Goal: Task Accomplishment & Management: Use online tool/utility

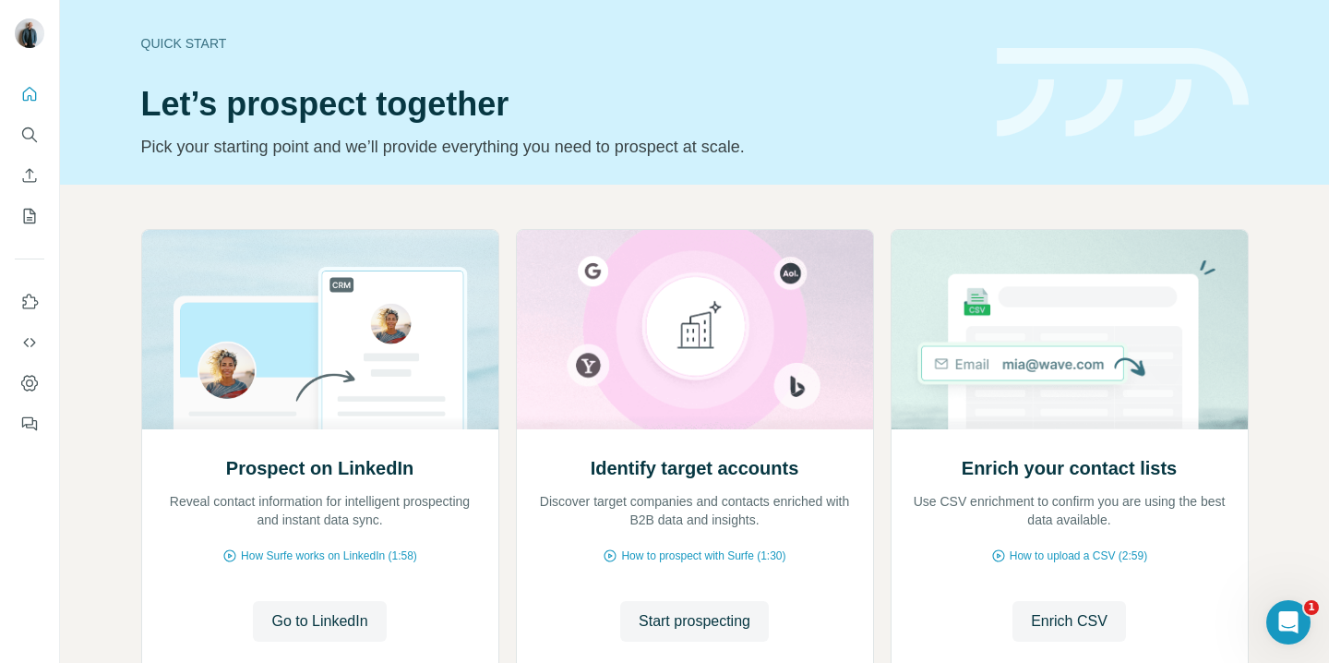
click at [1039, 68] on img at bounding box center [1123, 93] width 252 height 90
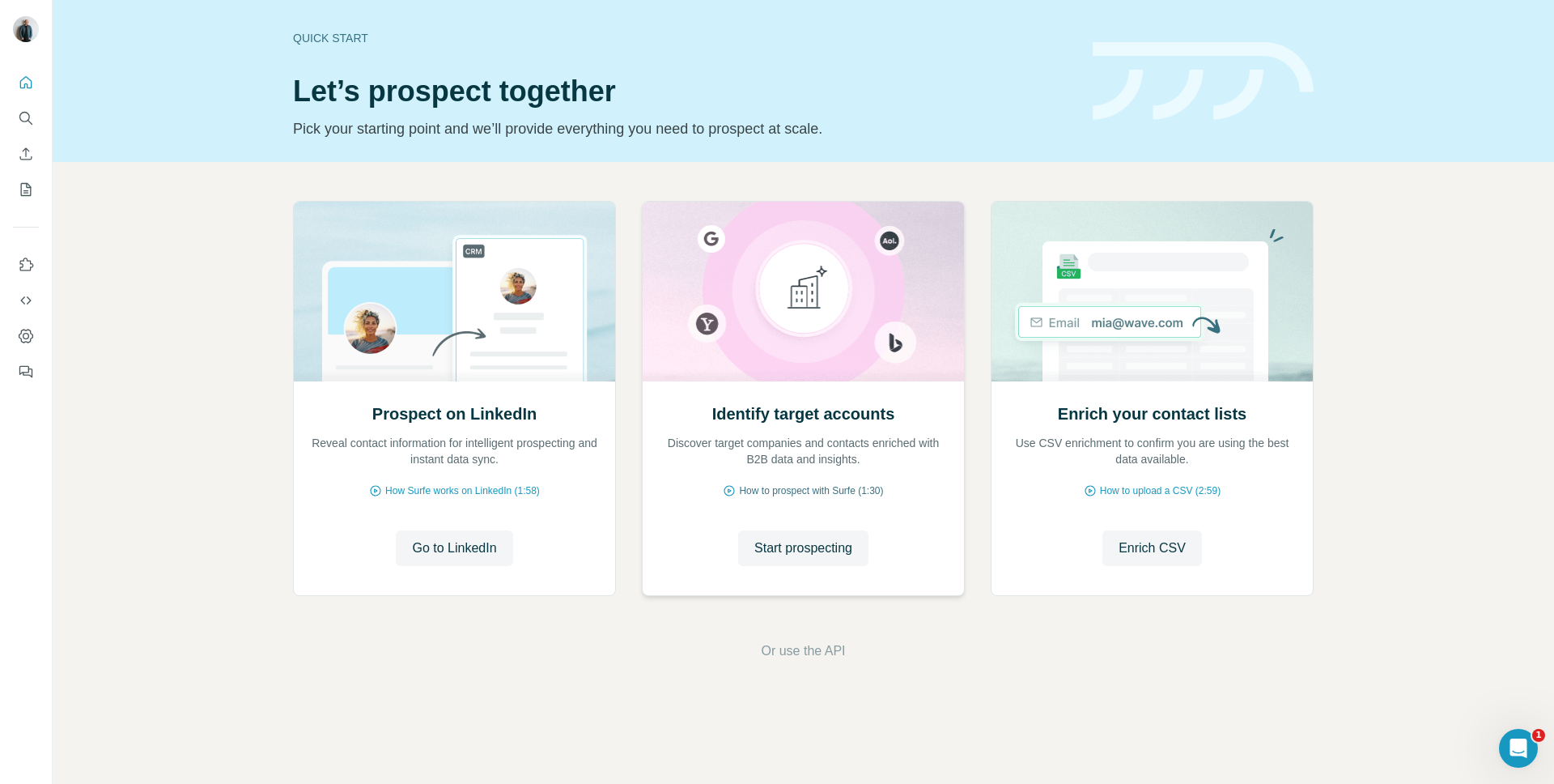
click at [794, 487] on span "How to prospect with Surfe (1:30)" at bounding box center [811, 490] width 144 height 15
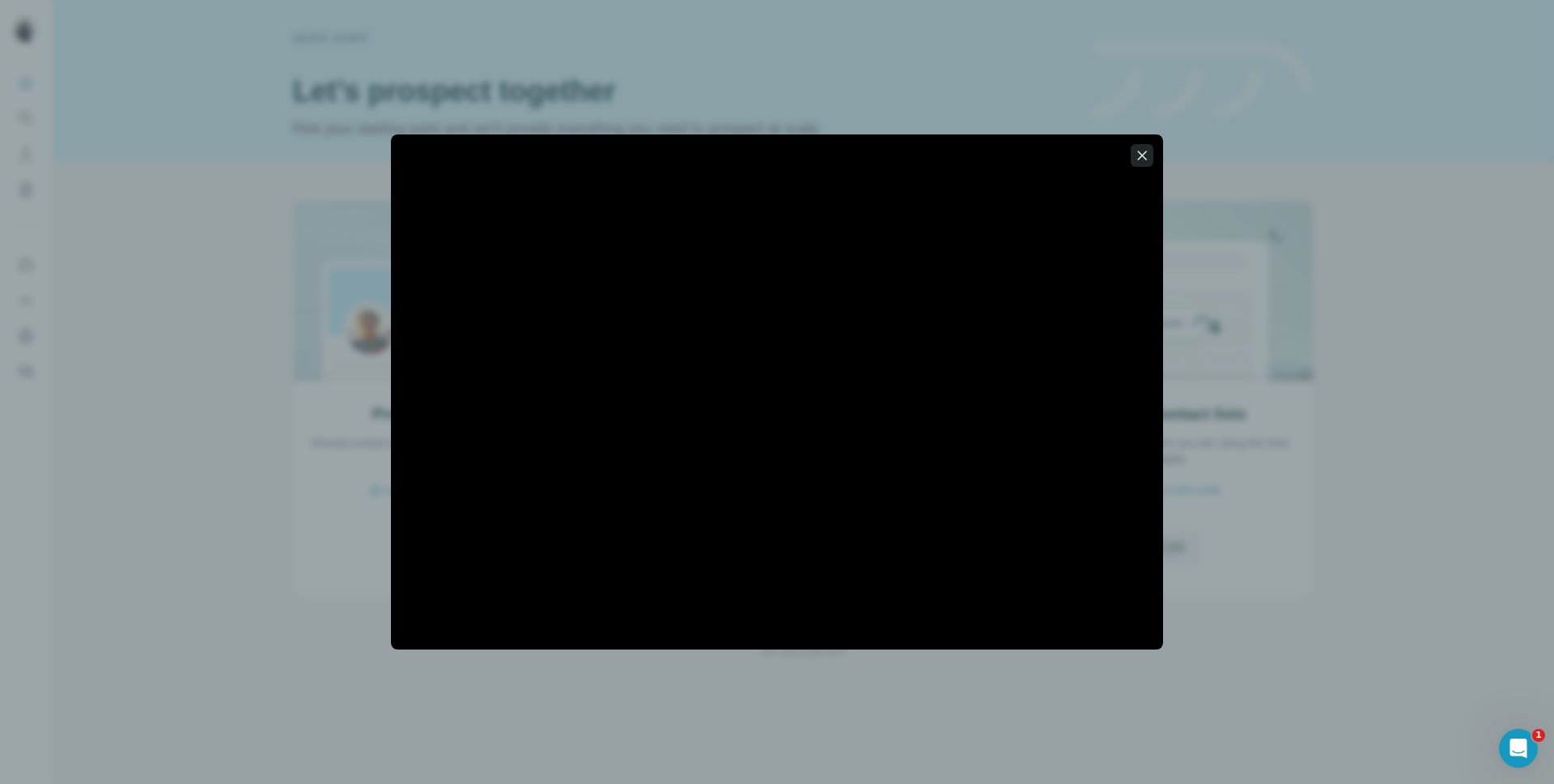
click at [1143, 157] on icon "button" at bounding box center [1142, 155] width 16 height 16
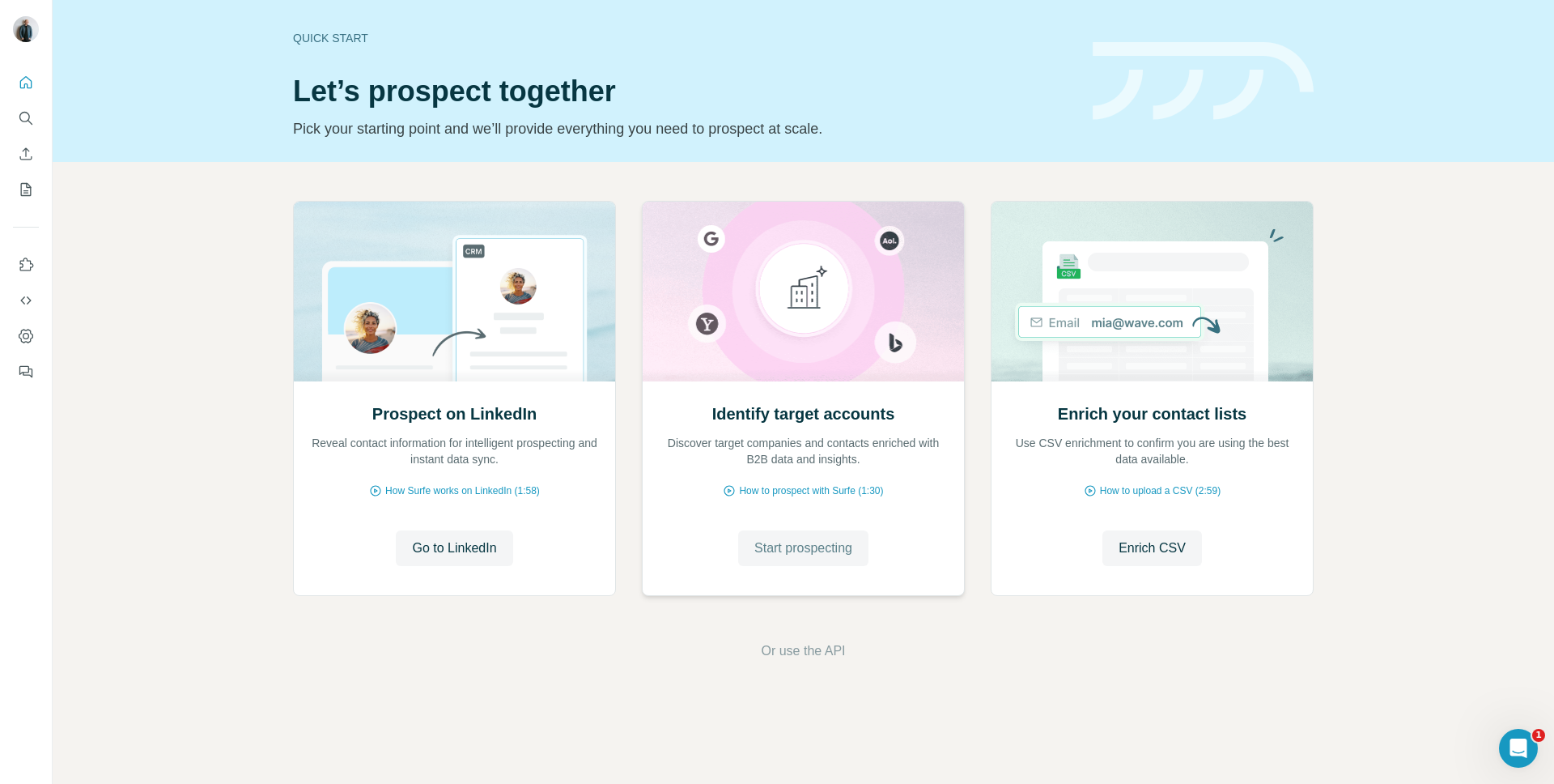
click at [831, 549] on span "Start prospecting" at bounding box center [803, 548] width 98 height 19
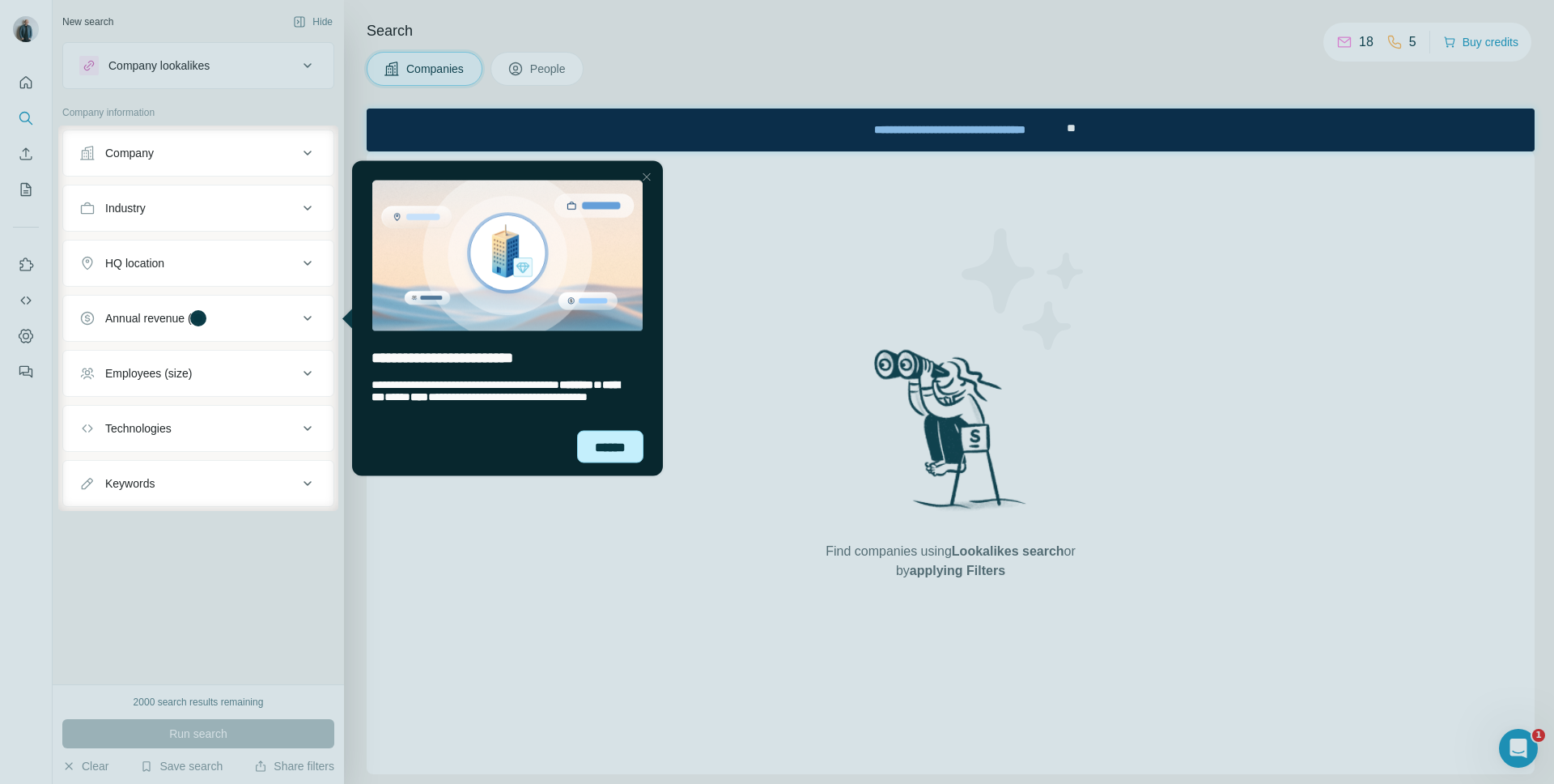
click at [618, 453] on div "******" at bounding box center [610, 445] width 67 height 32
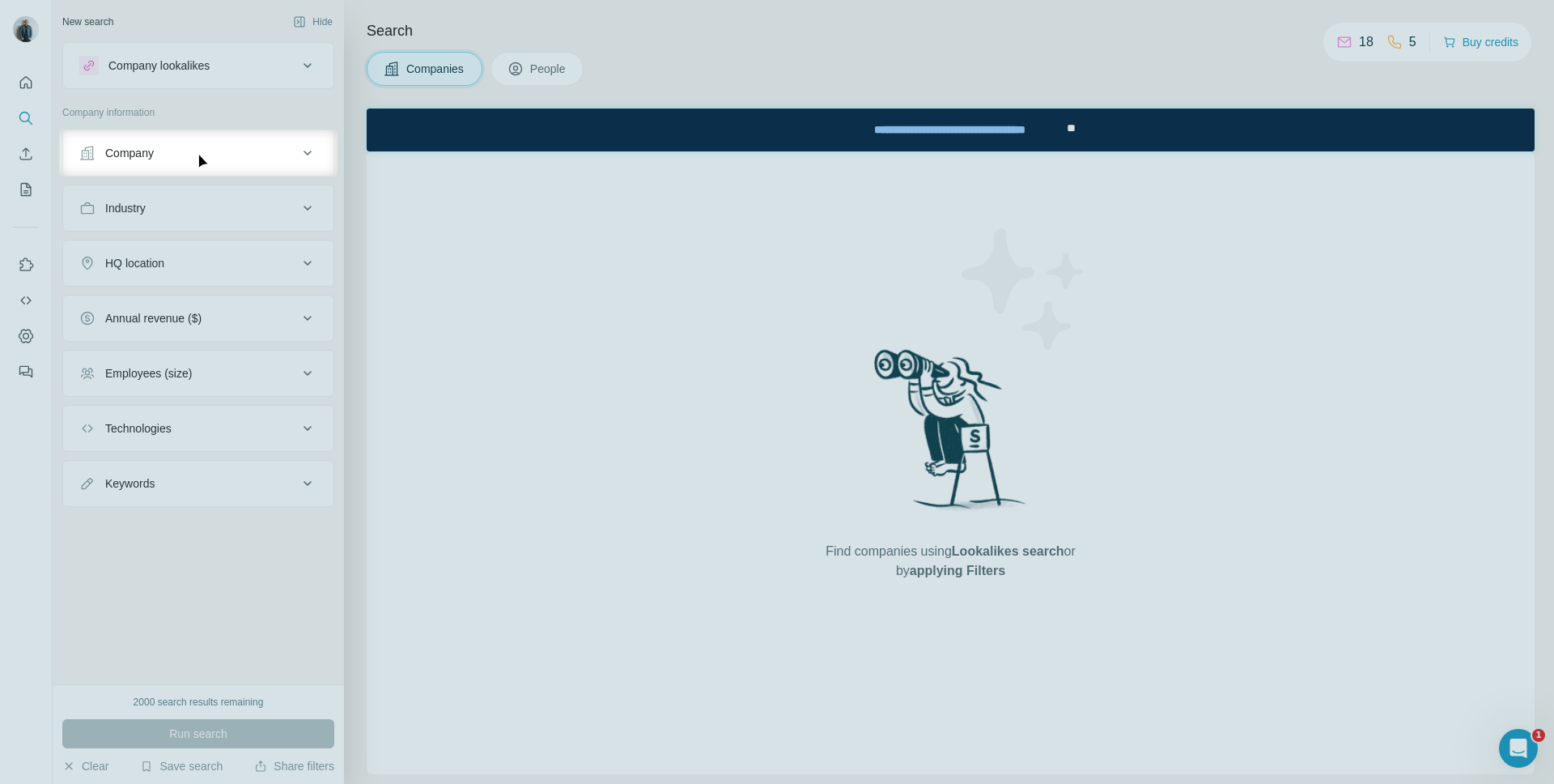
click at [289, 158] on div "Company" at bounding box center [188, 153] width 218 height 16
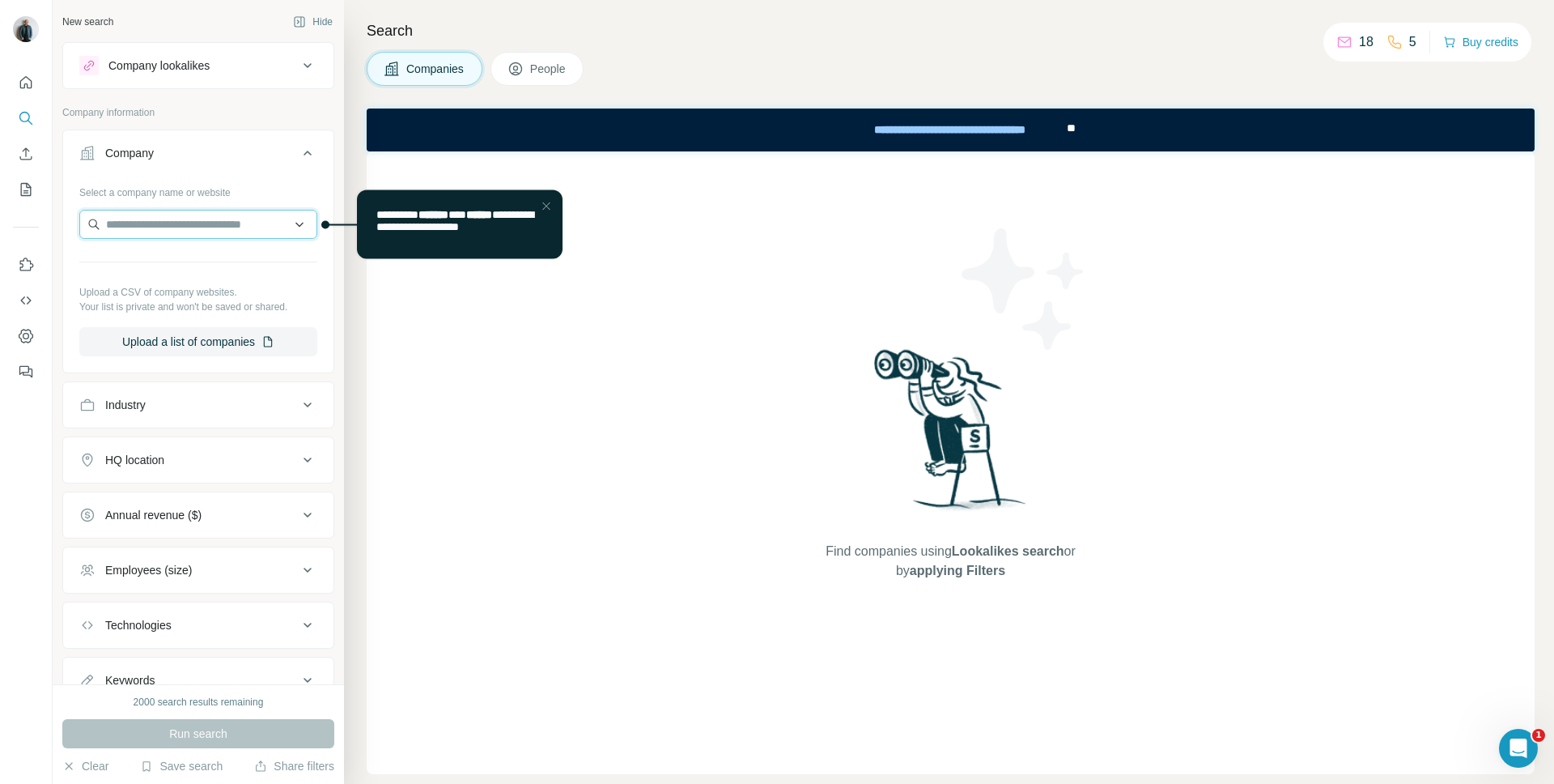
click at [239, 229] on input "text" at bounding box center [197, 224] width 238 height 29
click at [106, 225] on input "**********" at bounding box center [197, 224] width 238 height 29
type input "**********"
drag, startPoint x: 235, startPoint y: 223, endPoint x: 48, endPoint y: 225, distance: 187.0
click at [48, 225] on div "**********" at bounding box center [777, 392] width 1554 height 784
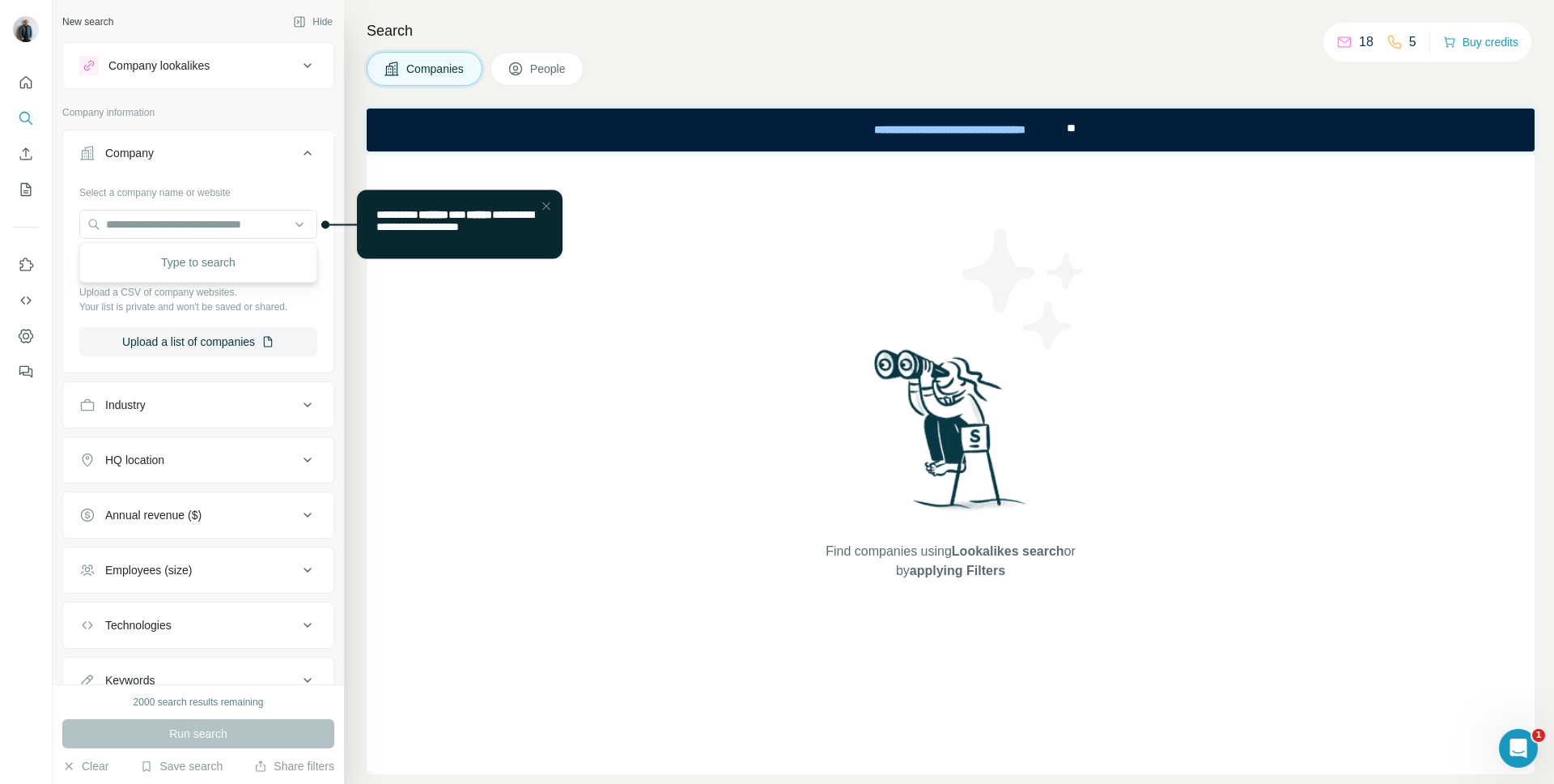
click at [630, 438] on div "Find companies using Lookalikes search or by applying Filters" at bounding box center [951, 463] width 1168 height 623
click at [261, 231] on input "text" at bounding box center [197, 224] width 238 height 29
paste input "*********"
type input "**********"
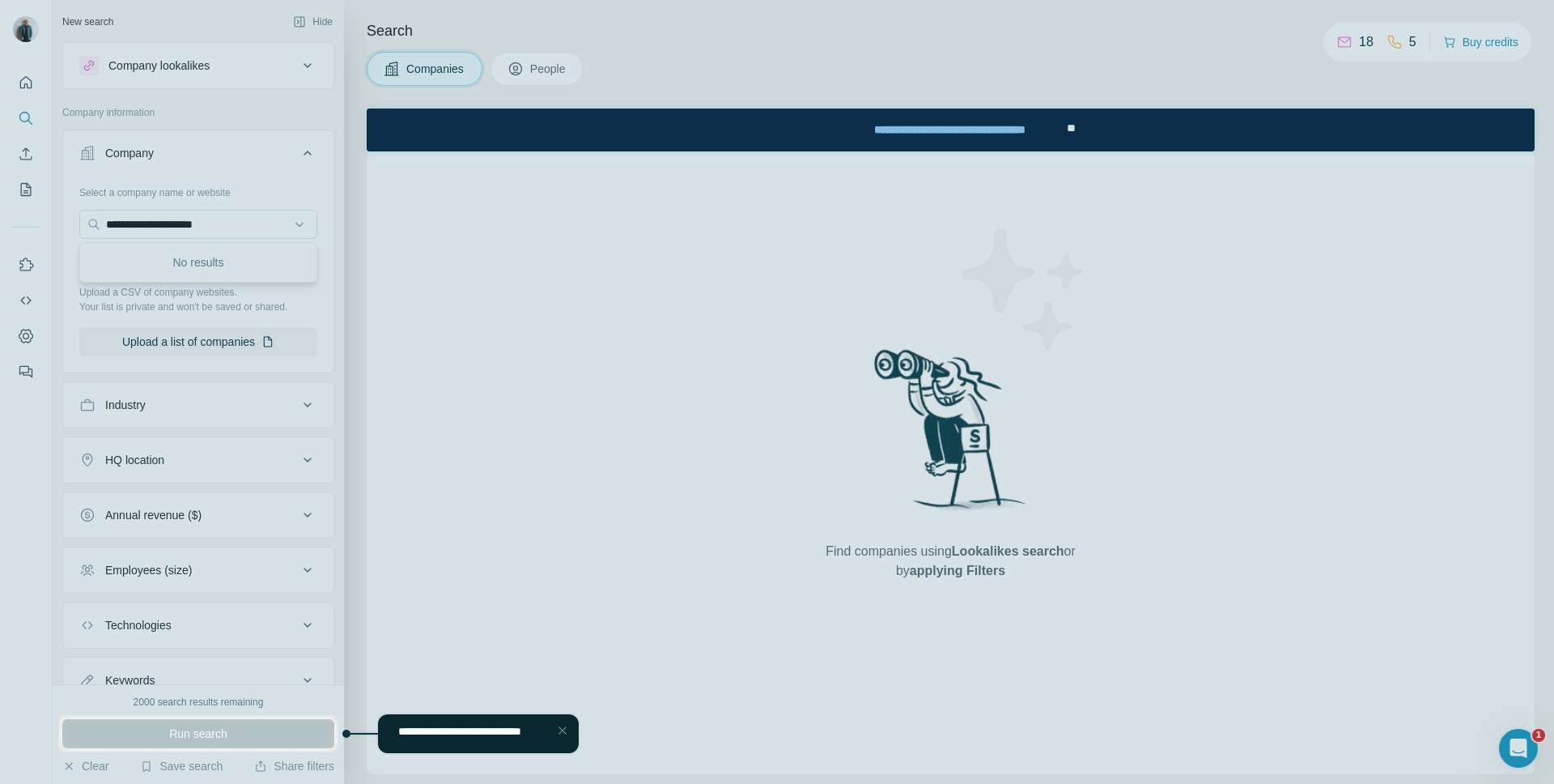
click at [438, 342] on div at bounding box center [777, 357] width 1554 height 715
click at [234, 552] on div "Run search" at bounding box center [198, 733] width 272 height 29
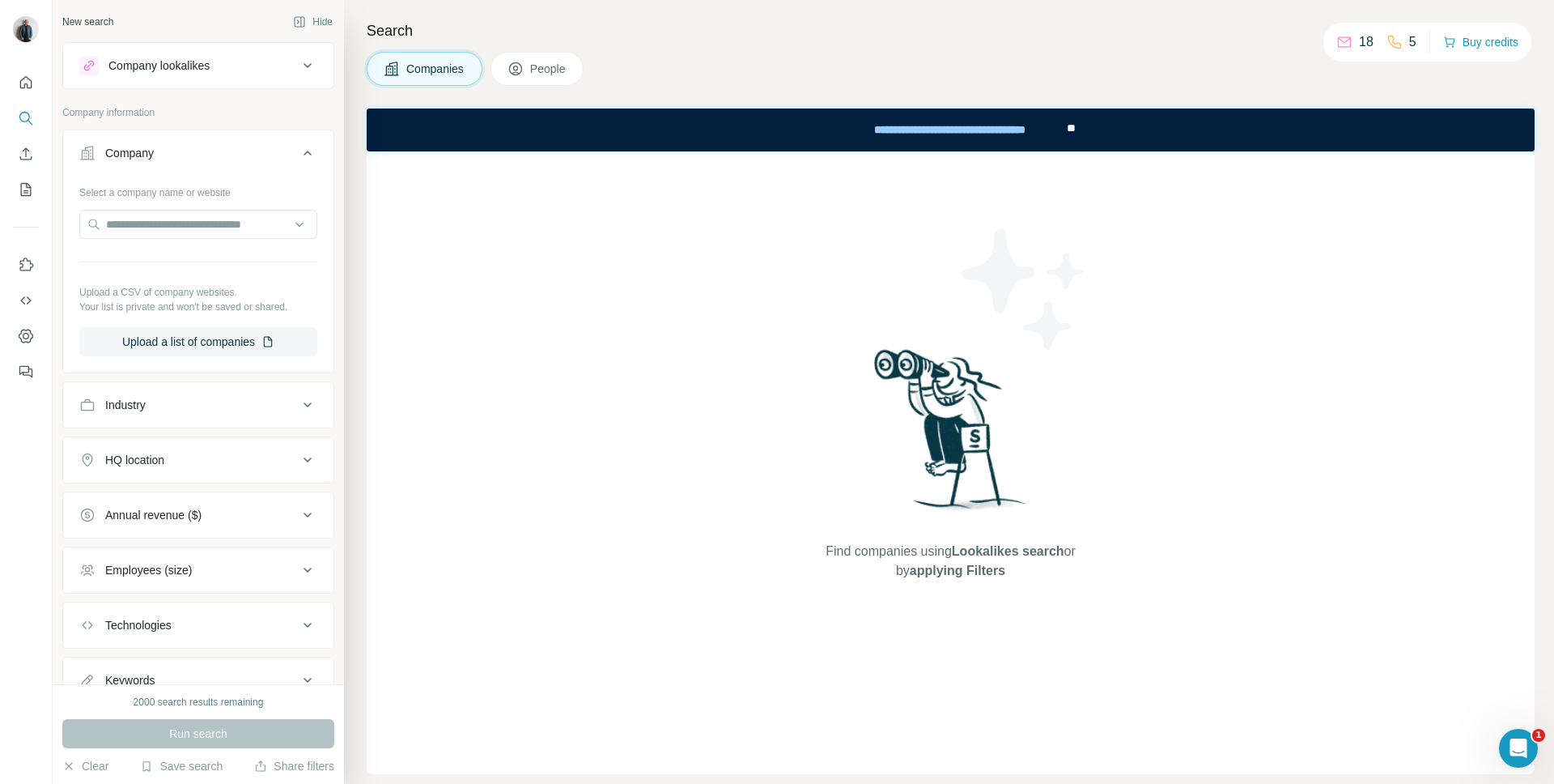
click at [232, 552] on div "Run search" at bounding box center [198, 733] width 272 height 29
click at [302, 225] on input "text" at bounding box center [197, 224] width 238 height 29
click at [405, 280] on div "Find companies using Lookalikes search or by applying Filters" at bounding box center [951, 463] width 1168 height 623
click at [256, 225] on input "text" at bounding box center [197, 224] width 238 height 29
paste input "********"
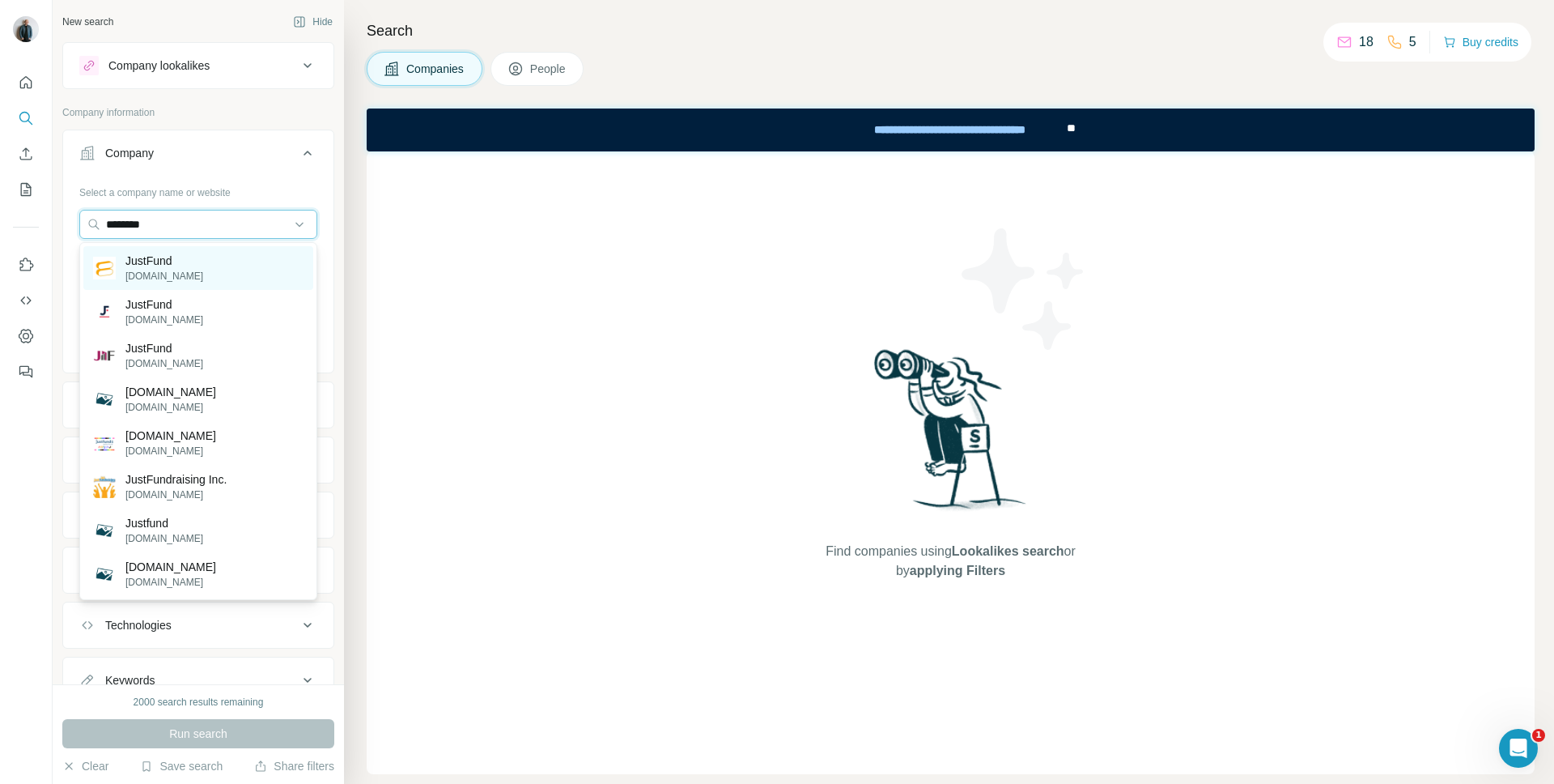
type input "********"
click at [205, 271] on div "JustFund [DOMAIN_NAME]" at bounding box center [198, 268] width 230 height 44
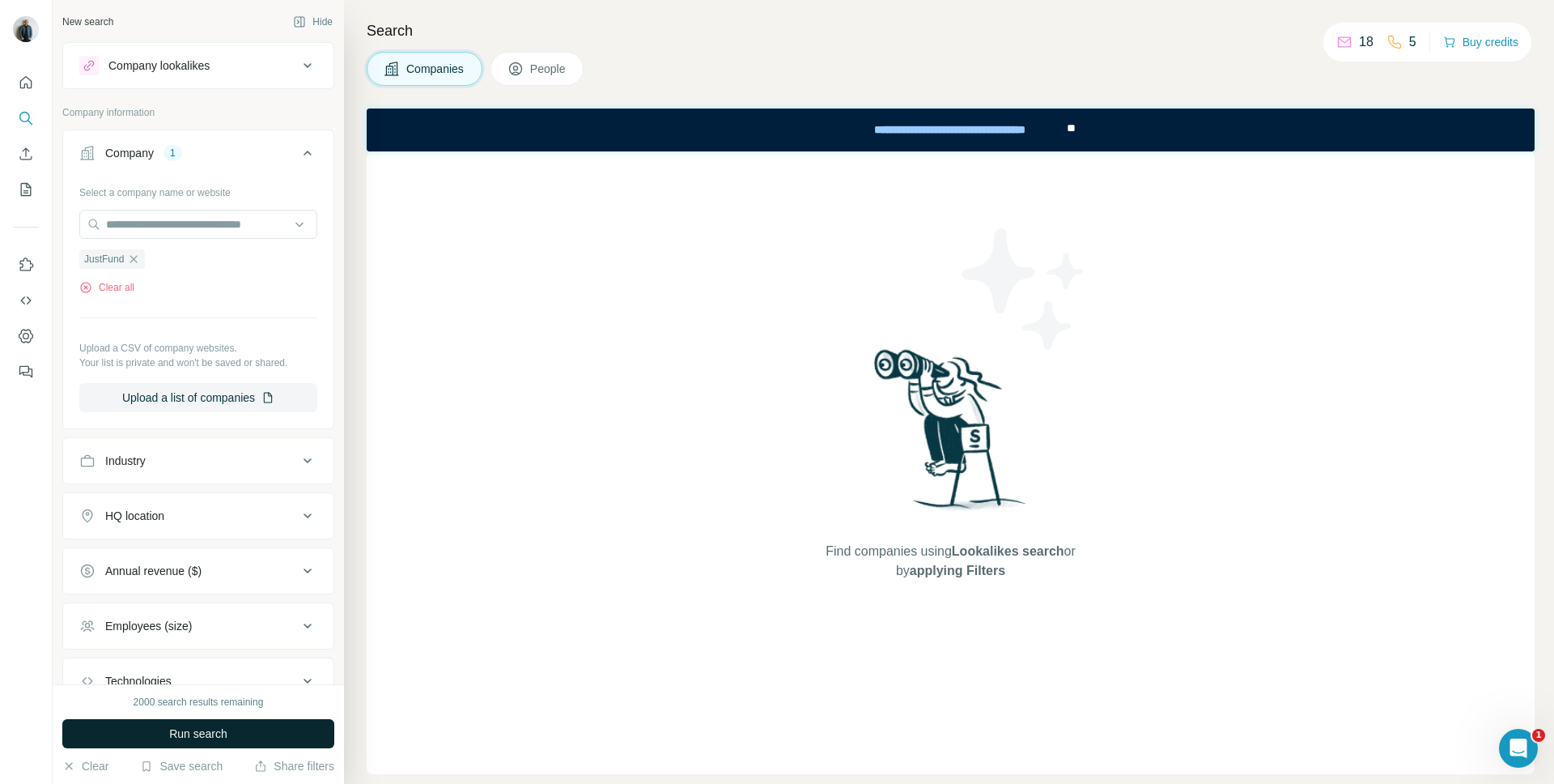
click at [217, 552] on span "Run search" at bounding box center [198, 733] width 58 height 16
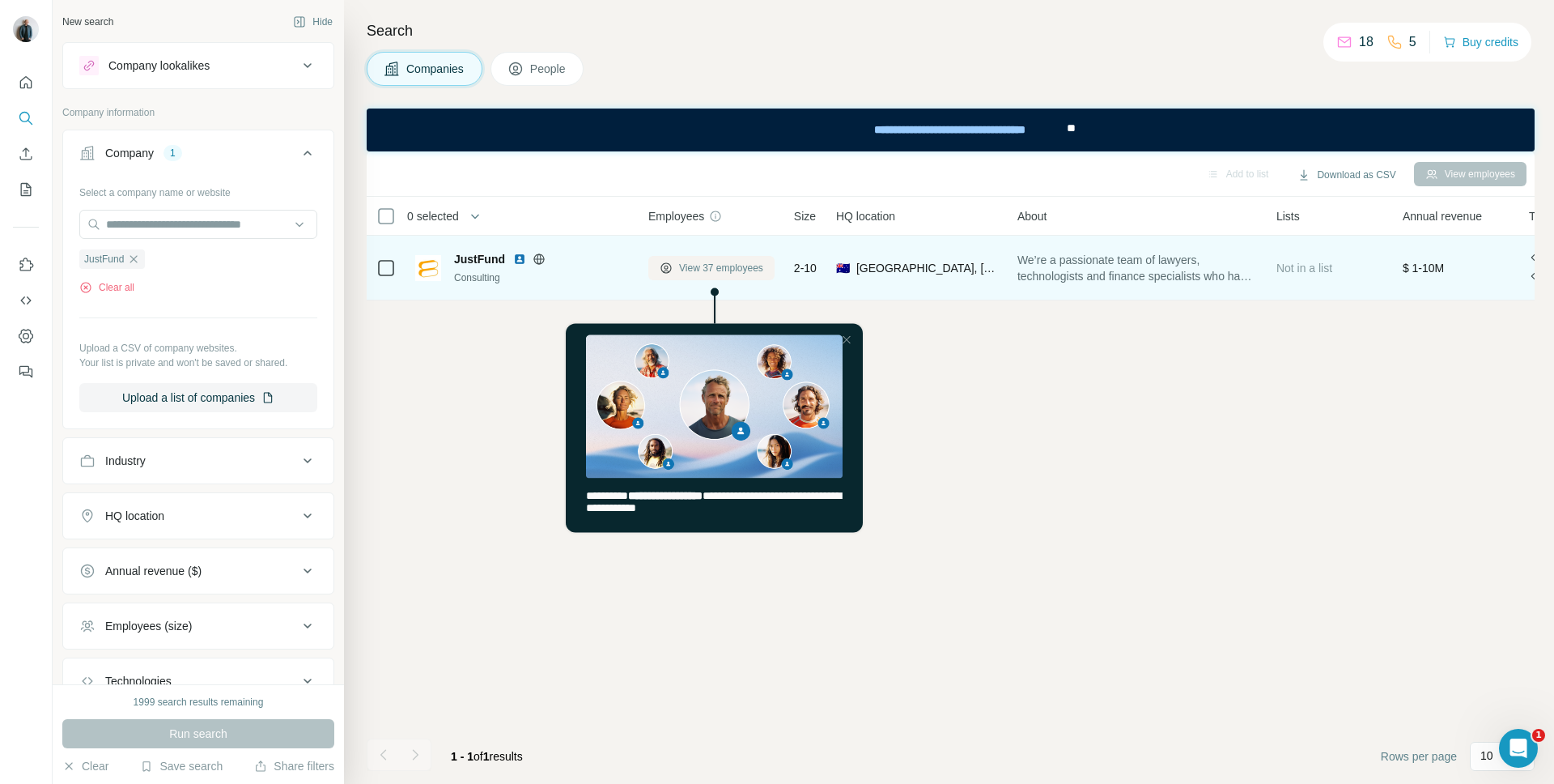
click at [721, 274] on span "View 37 employees" at bounding box center [721, 267] width 84 height 15
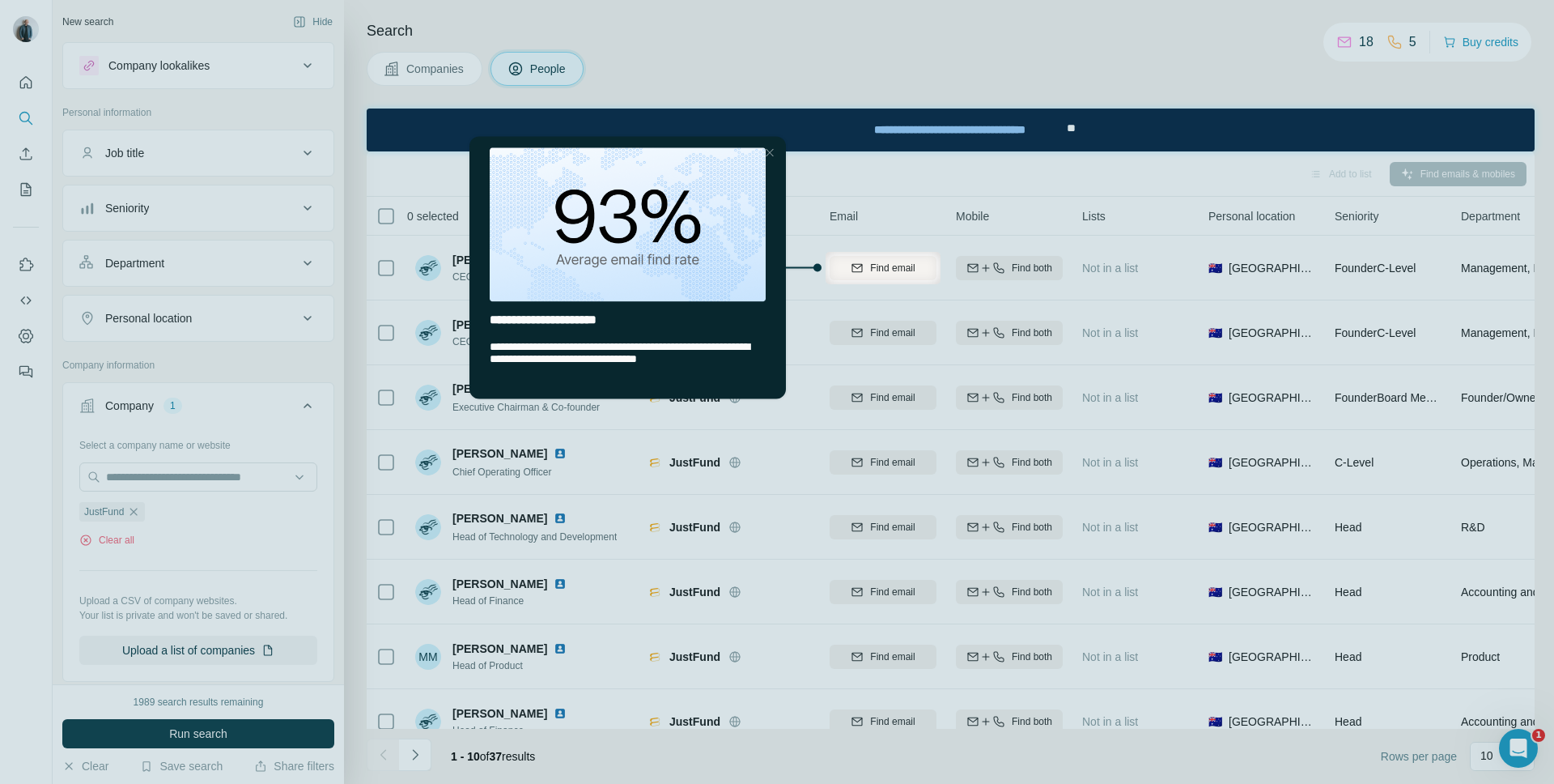
click at [771, 153] on div at bounding box center [770, 152] width 19 height 19
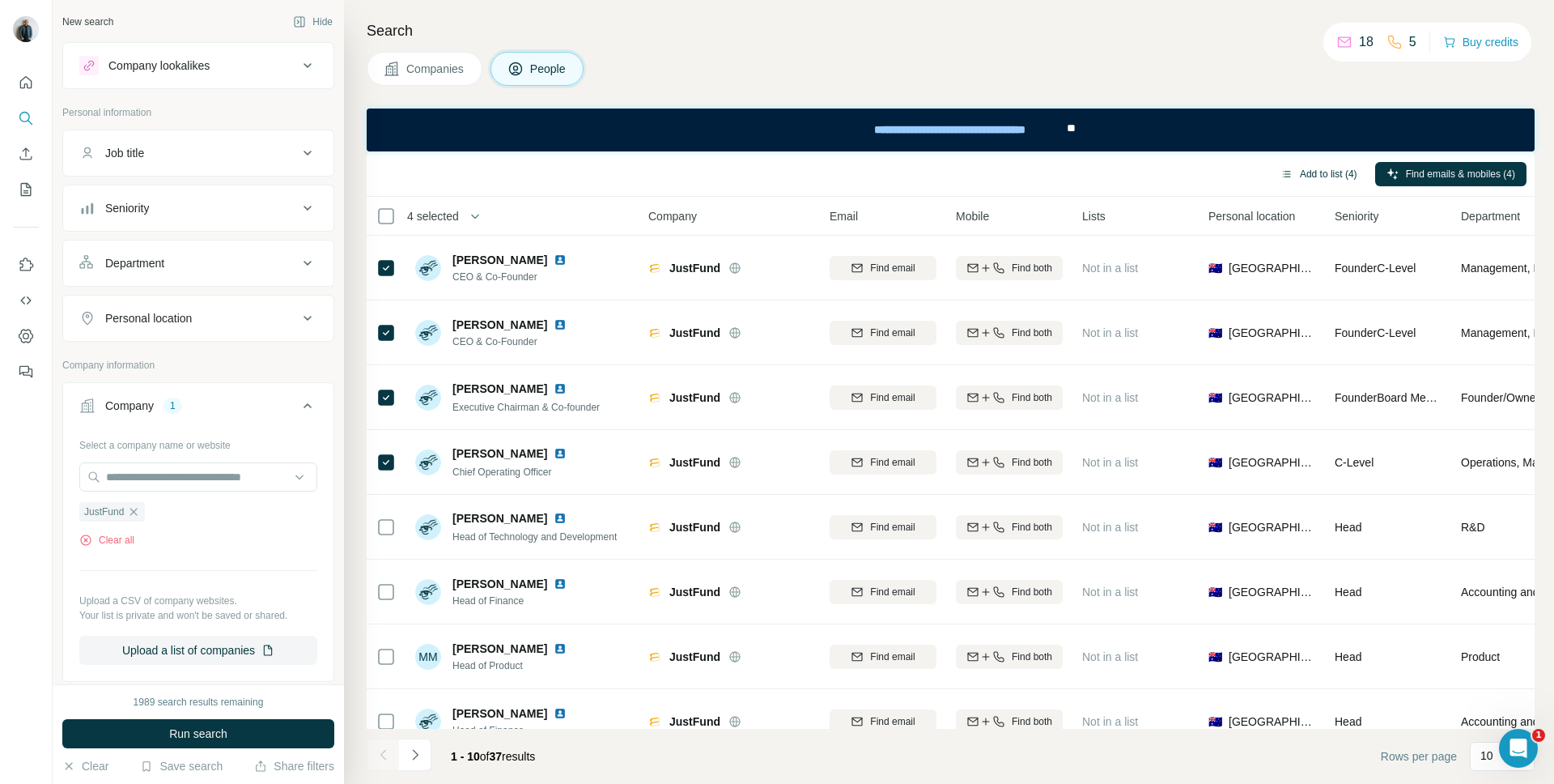
click at [1165, 179] on button "Add to list (4)" at bounding box center [1319, 175] width 100 height 25
click at [1165, 175] on button "Add to list (4)" at bounding box center [1319, 175] width 100 height 25
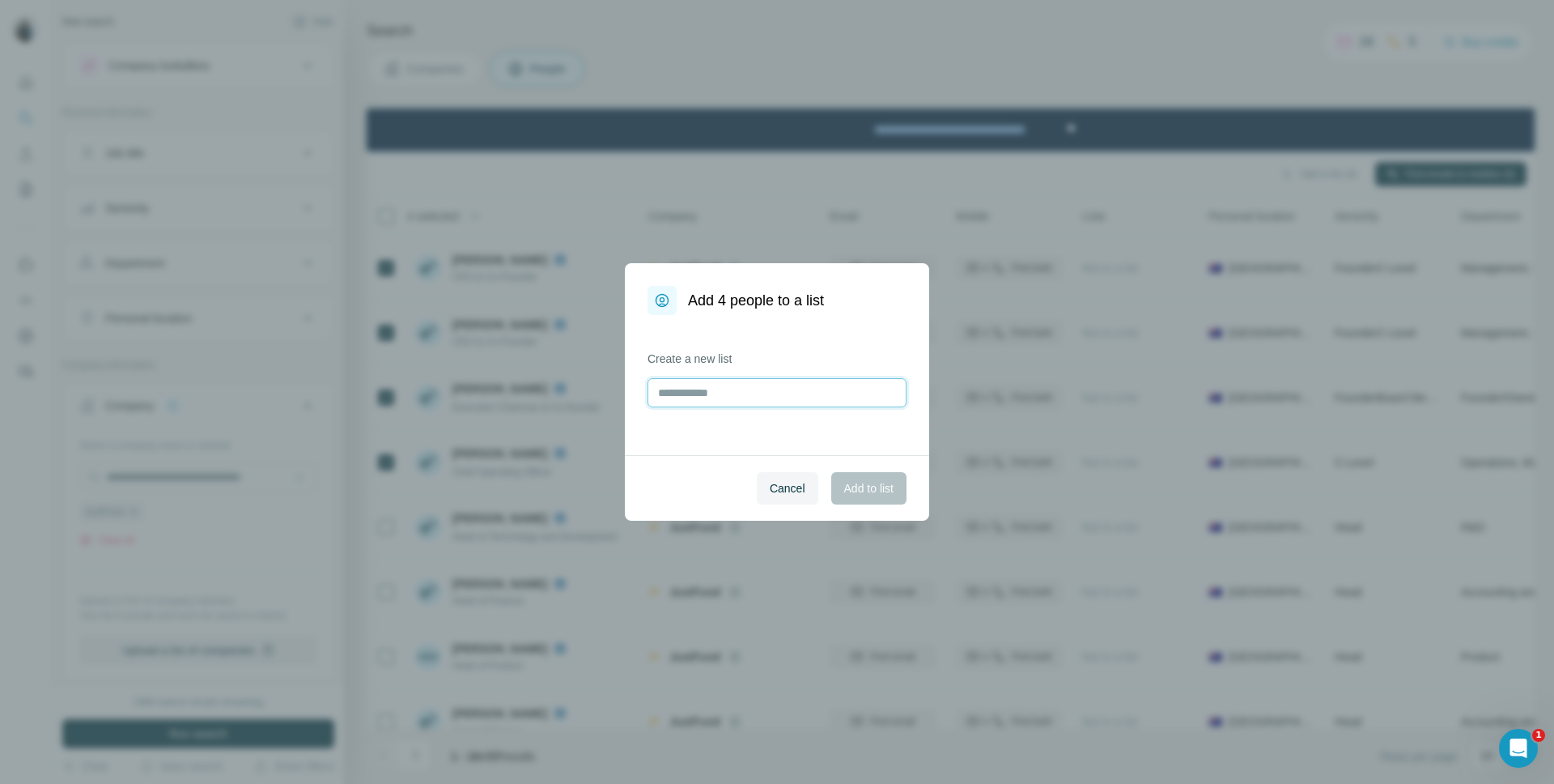
click at [709, 393] on input "text" at bounding box center [776, 392] width 259 height 29
type input "*********"
click at [854, 488] on span "Add to list" at bounding box center [869, 488] width 49 height 16
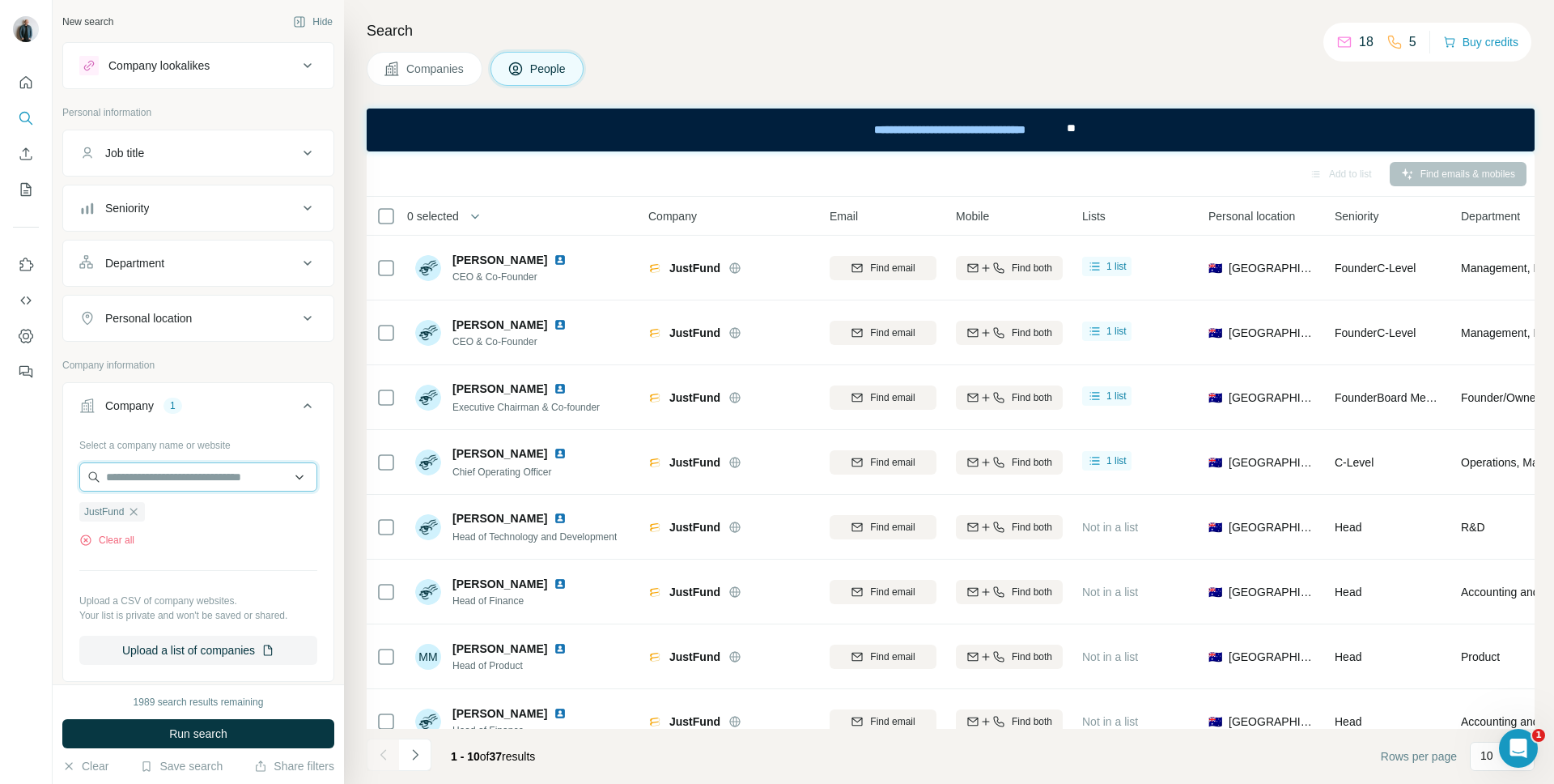
click at [151, 472] on input "text" at bounding box center [197, 476] width 238 height 29
paste input "**********"
type input "**********"
click at [159, 520] on p "Ofload" at bounding box center [164, 513] width 78 height 16
click at [139, 511] on icon "button" at bounding box center [133, 511] width 13 height 13
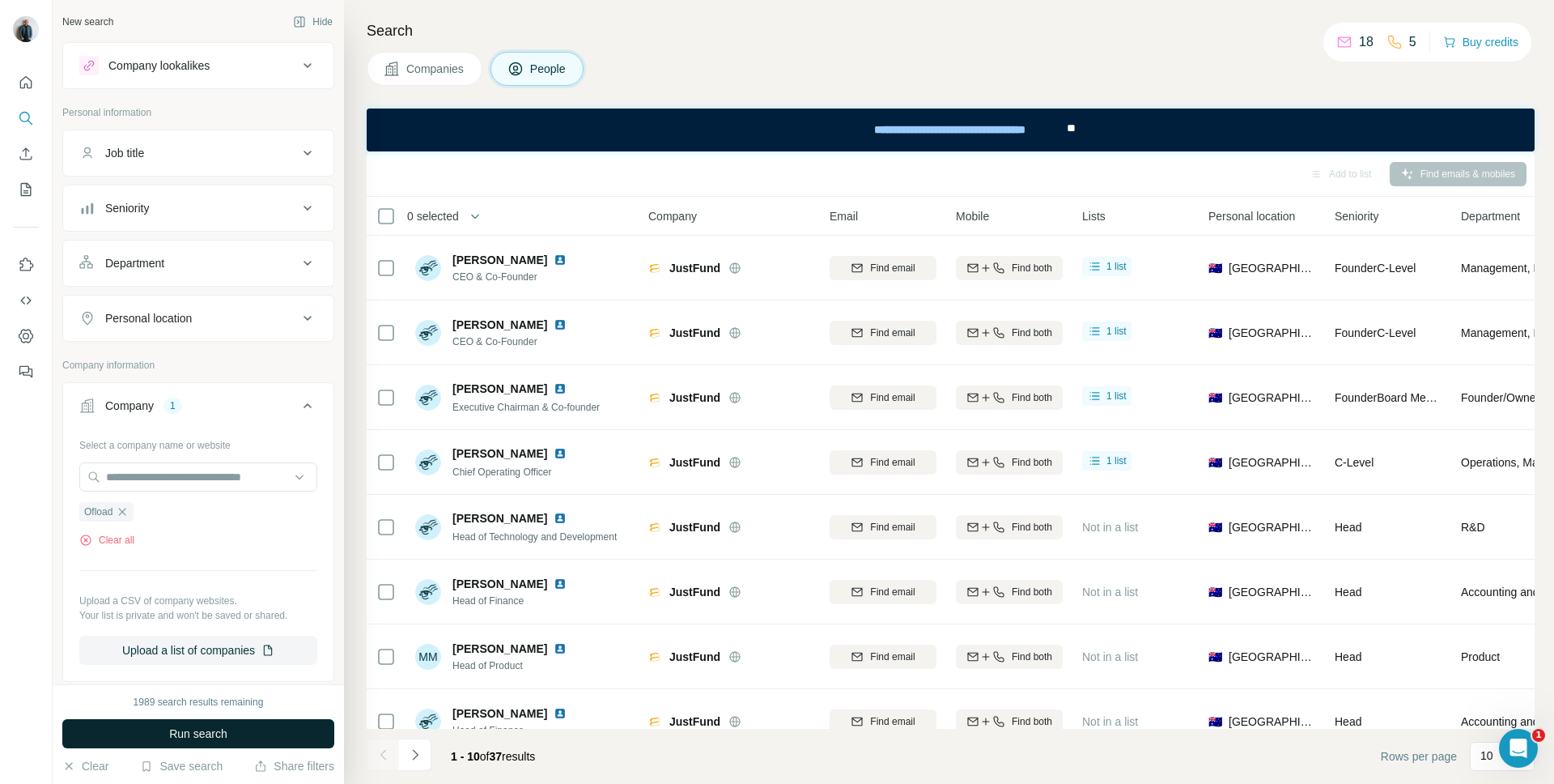
click at [210, 552] on span "Run search" at bounding box center [198, 733] width 58 height 16
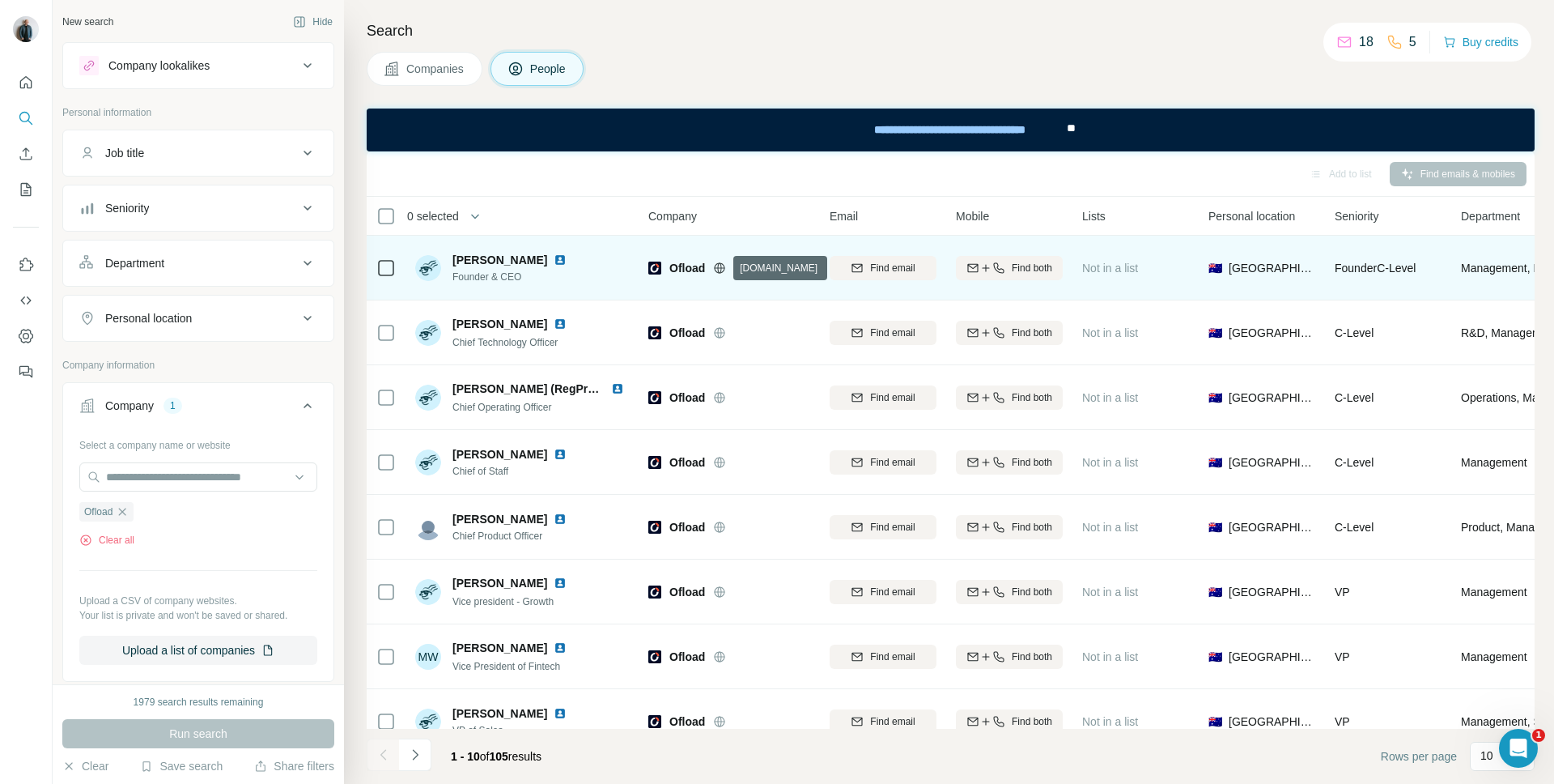
click at [724, 267] on icon at bounding box center [720, 267] width 11 height 1
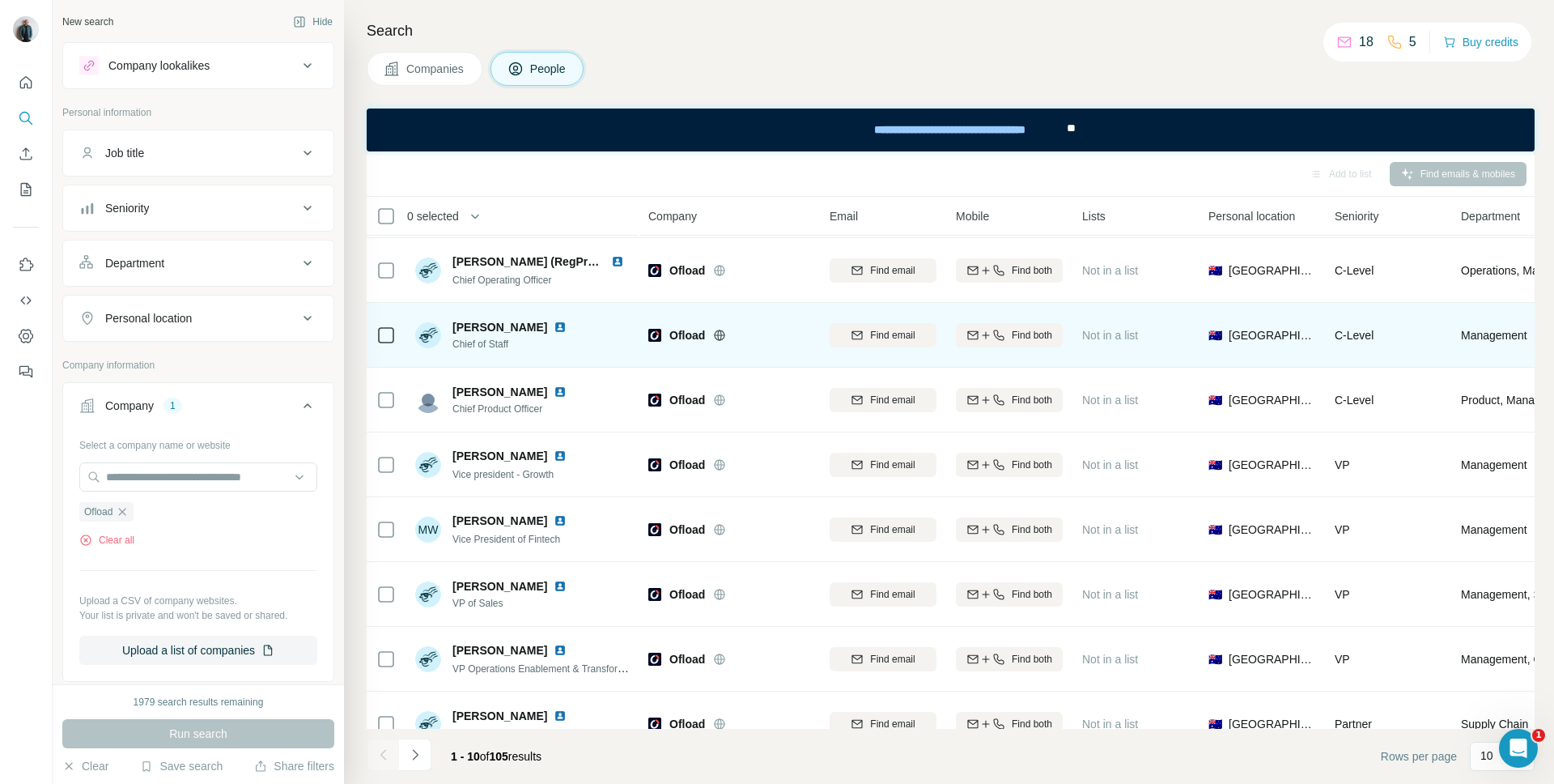
scroll to position [154, 0]
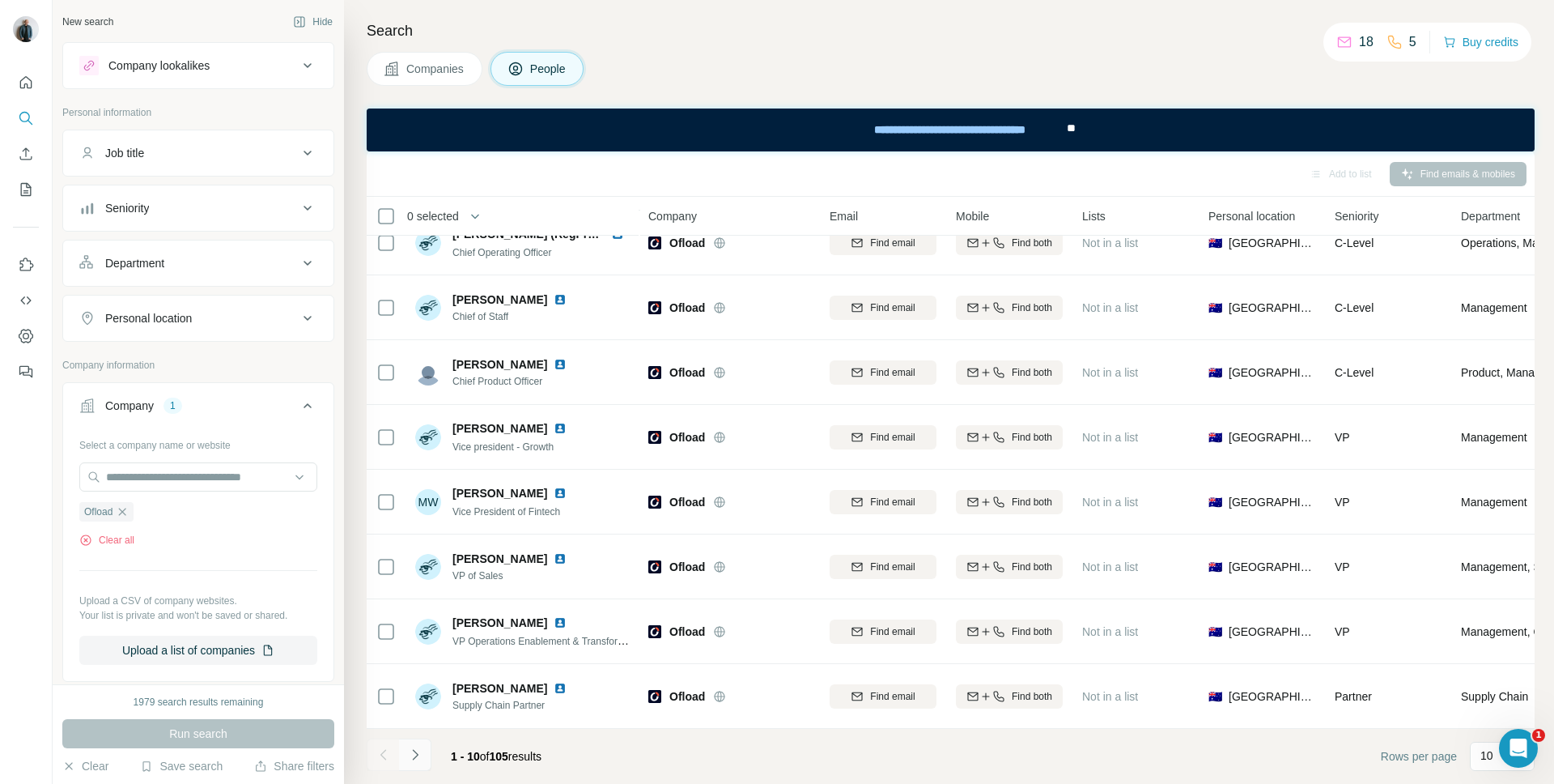
click at [405, 552] on button "Navigate to next page" at bounding box center [415, 754] width 32 height 32
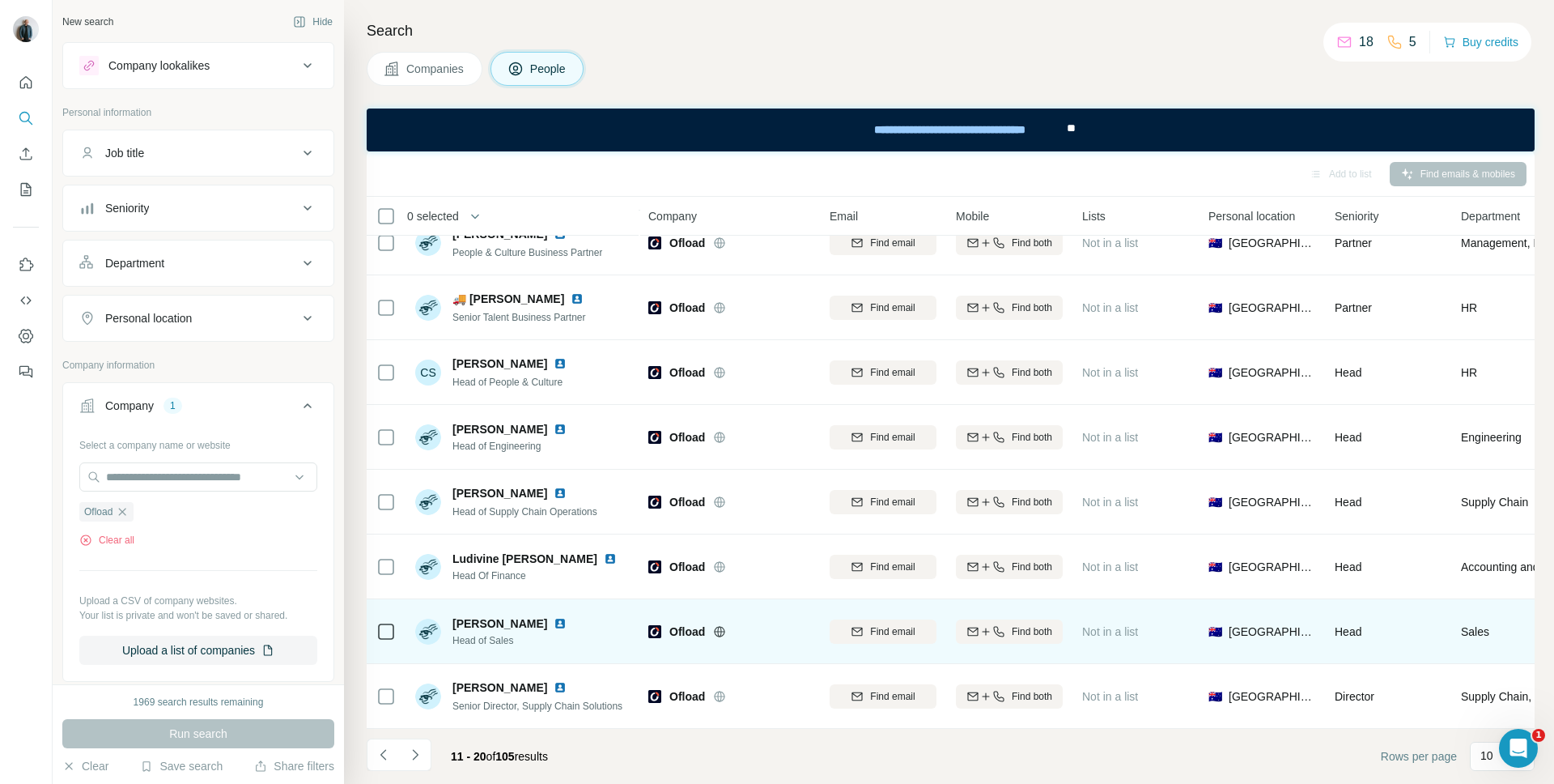
scroll to position [0, 0]
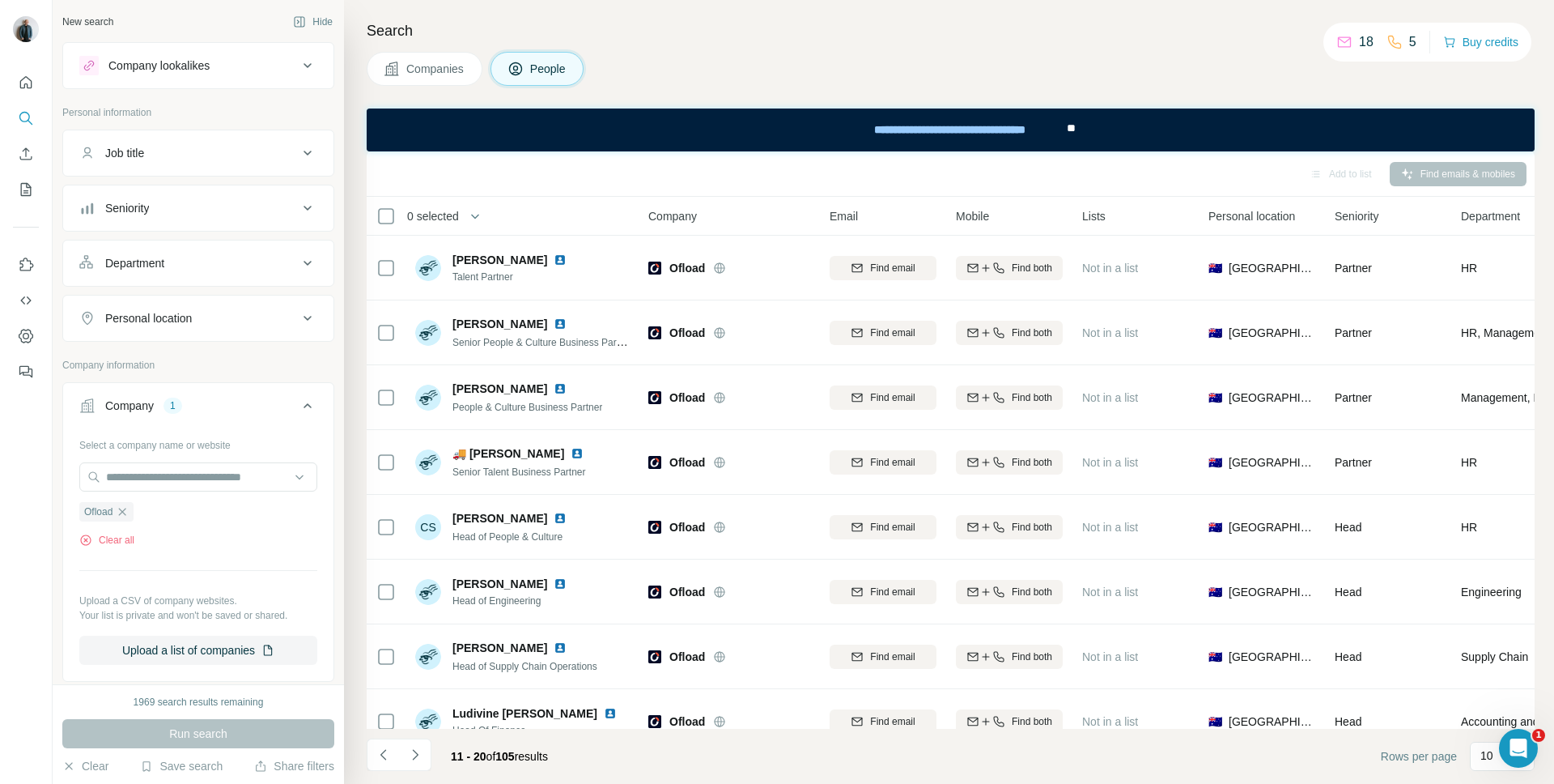
click at [1165, 219] on span "Department" at bounding box center [1490, 216] width 59 height 16
click at [296, 263] on div "Department" at bounding box center [188, 263] width 218 height 16
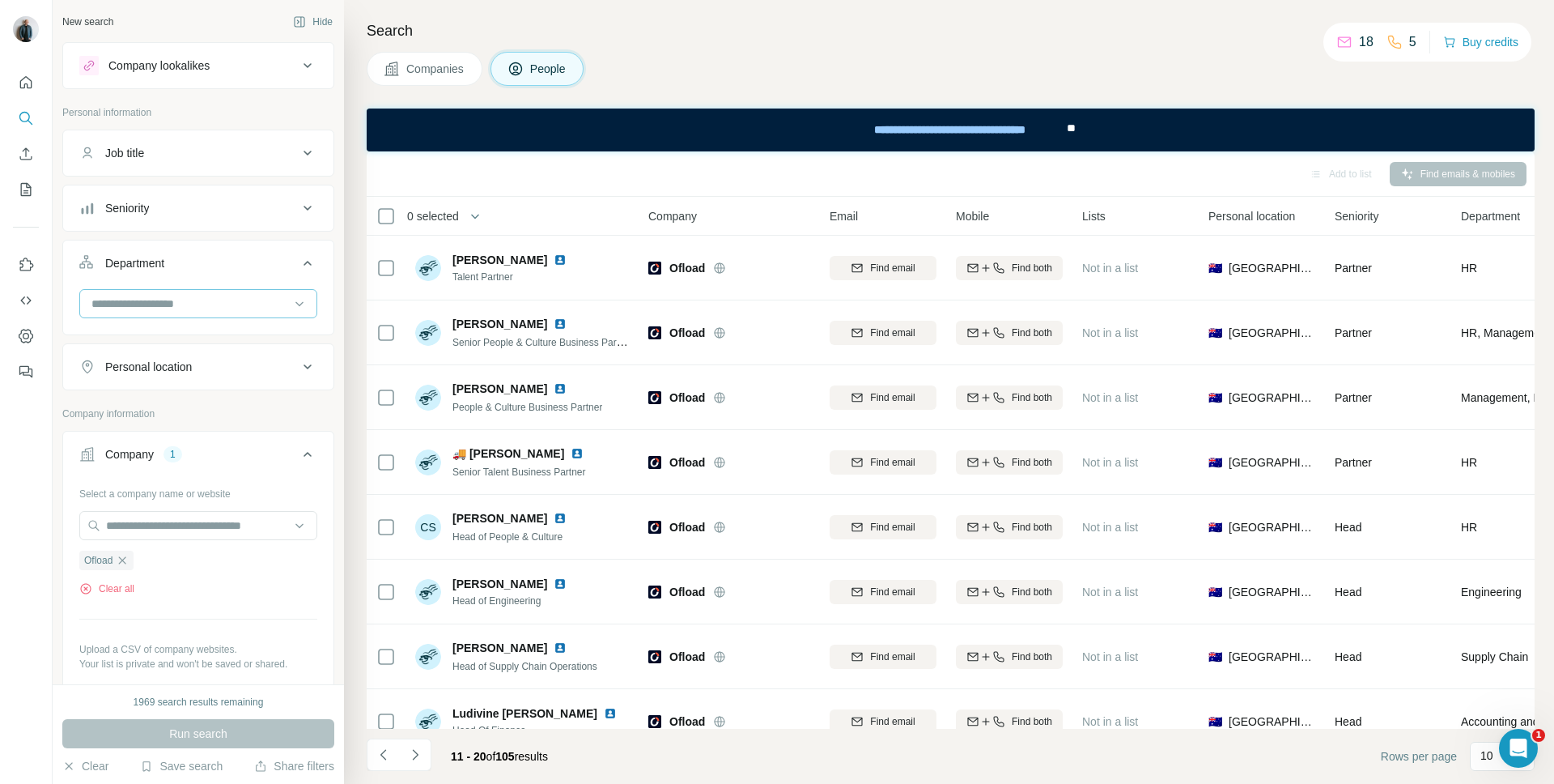
click at [217, 296] on input at bounding box center [189, 303] width 200 height 18
type input "*********"
click at [236, 331] on div "Marketing and Advertising" at bounding box center [198, 339] width 230 height 29
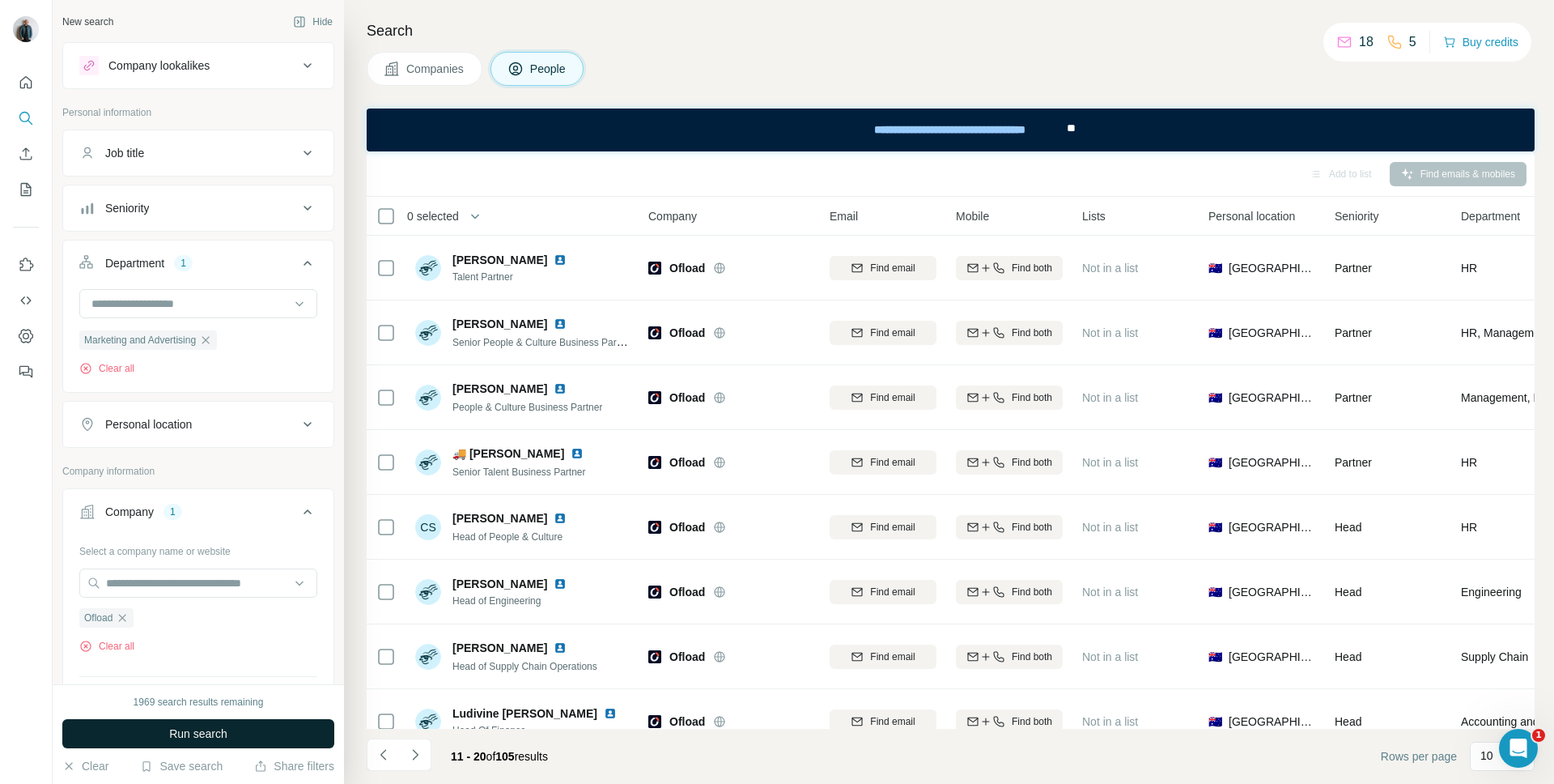
click at [207, 552] on span "Run search" at bounding box center [198, 733] width 58 height 16
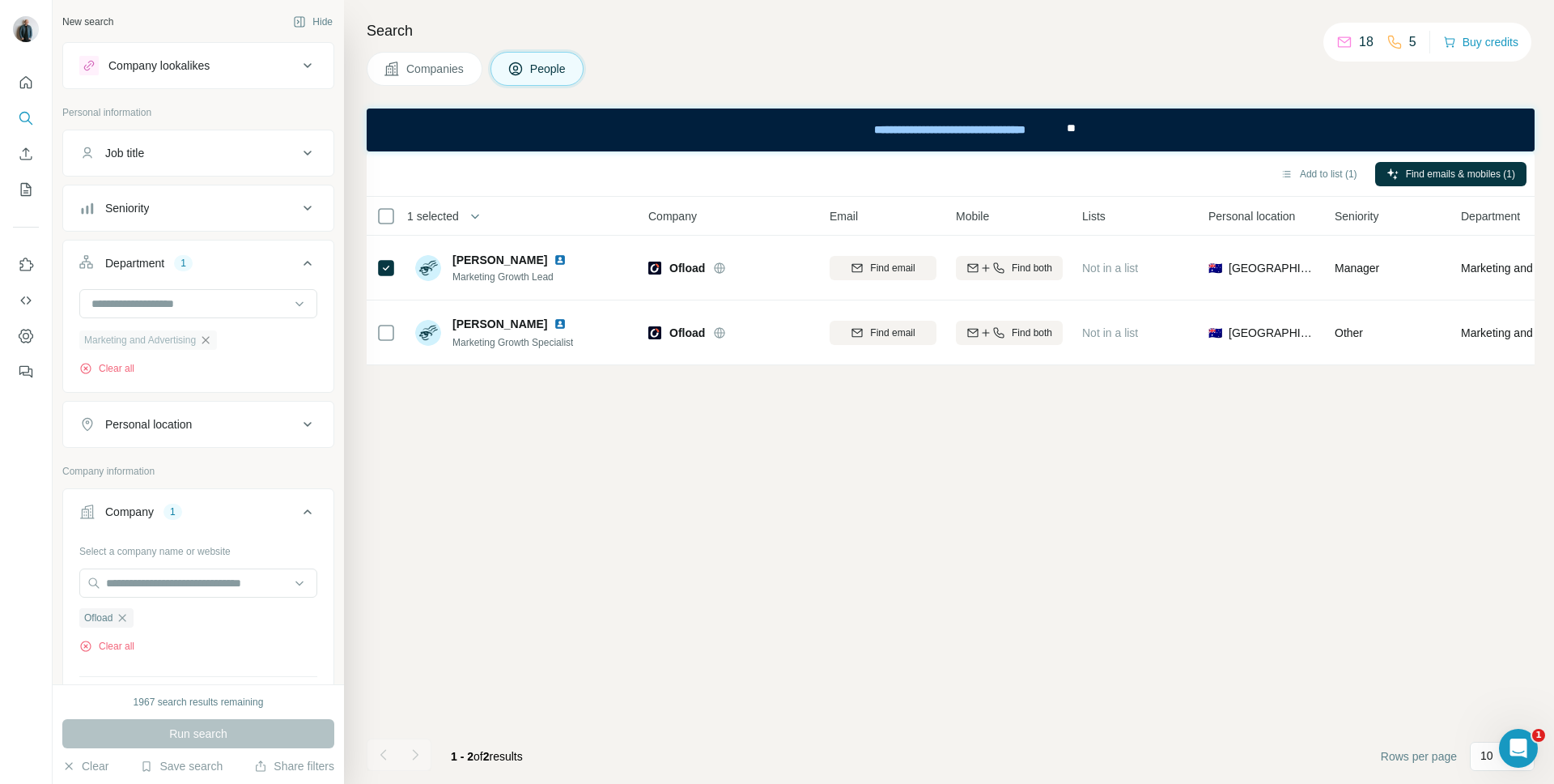
click at [212, 336] on icon "button" at bounding box center [205, 339] width 13 height 13
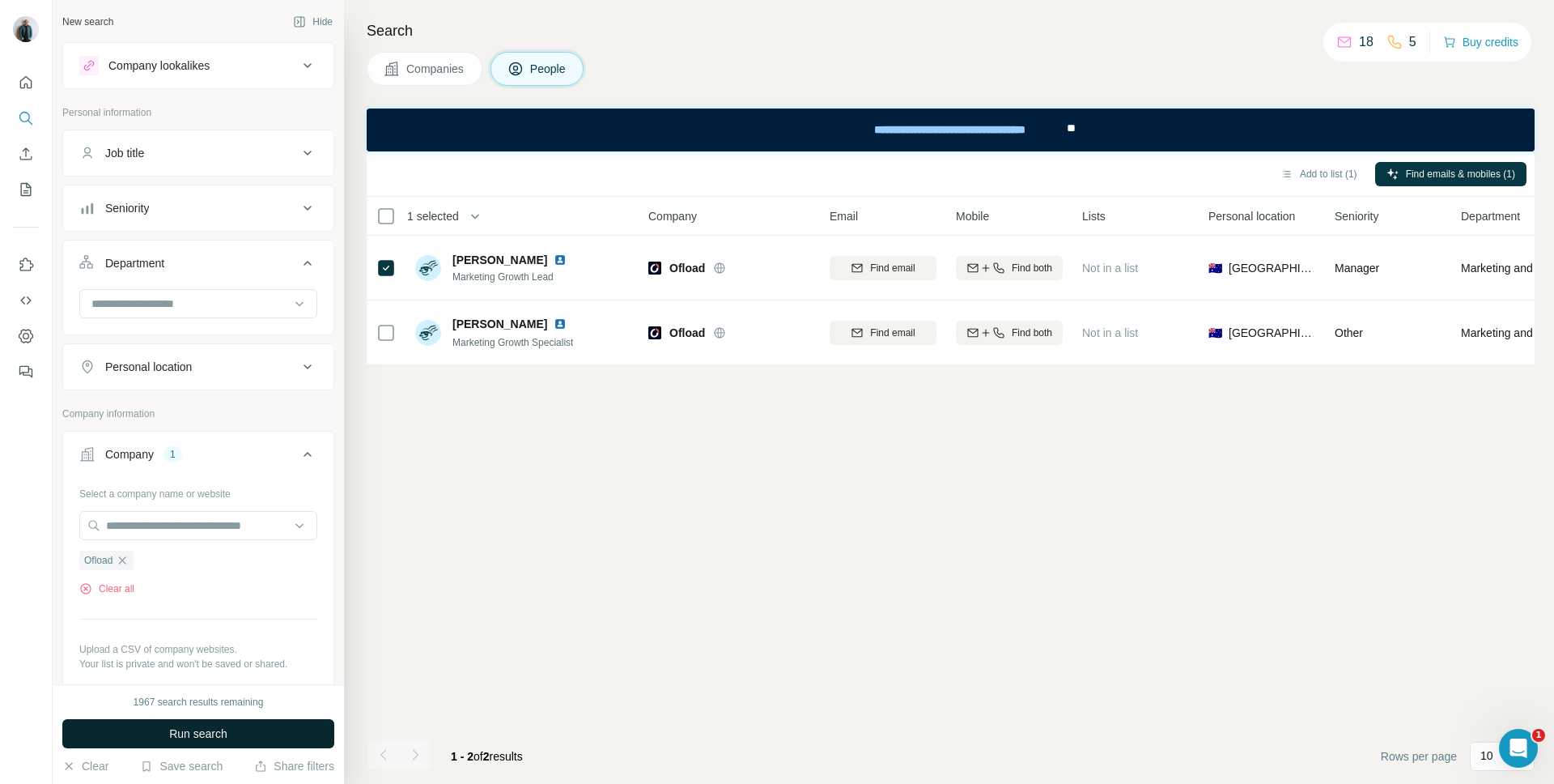
click at [242, 552] on button "Run search" at bounding box center [198, 733] width 272 height 29
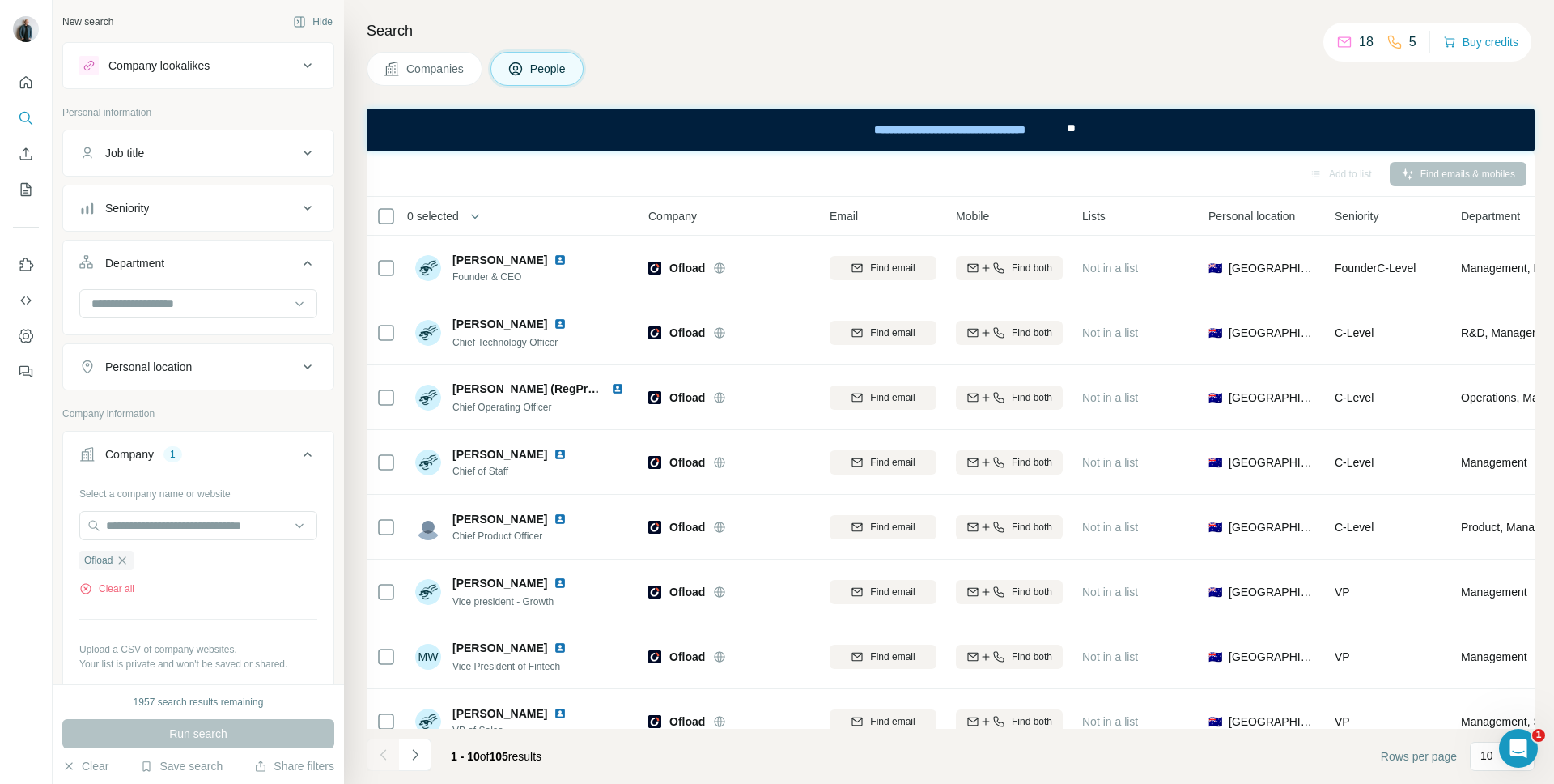
click at [217, 552] on div "1957 search results remaining" at bounding box center [198, 702] width 131 height 15
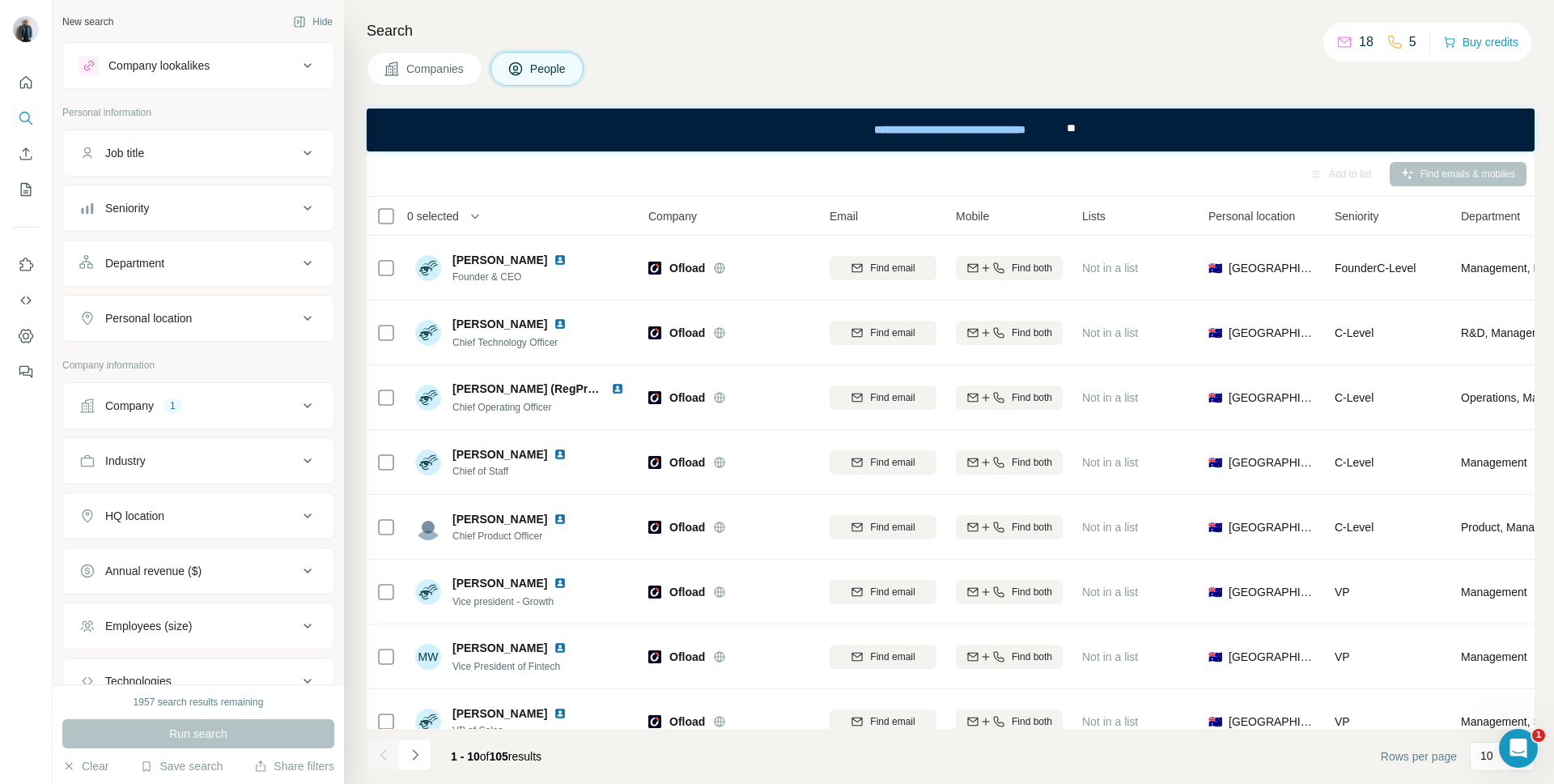
click at [530, 70] on button "People" at bounding box center [537, 68] width 94 height 34
click at [462, 64] on span "Companies" at bounding box center [435, 68] width 59 height 16
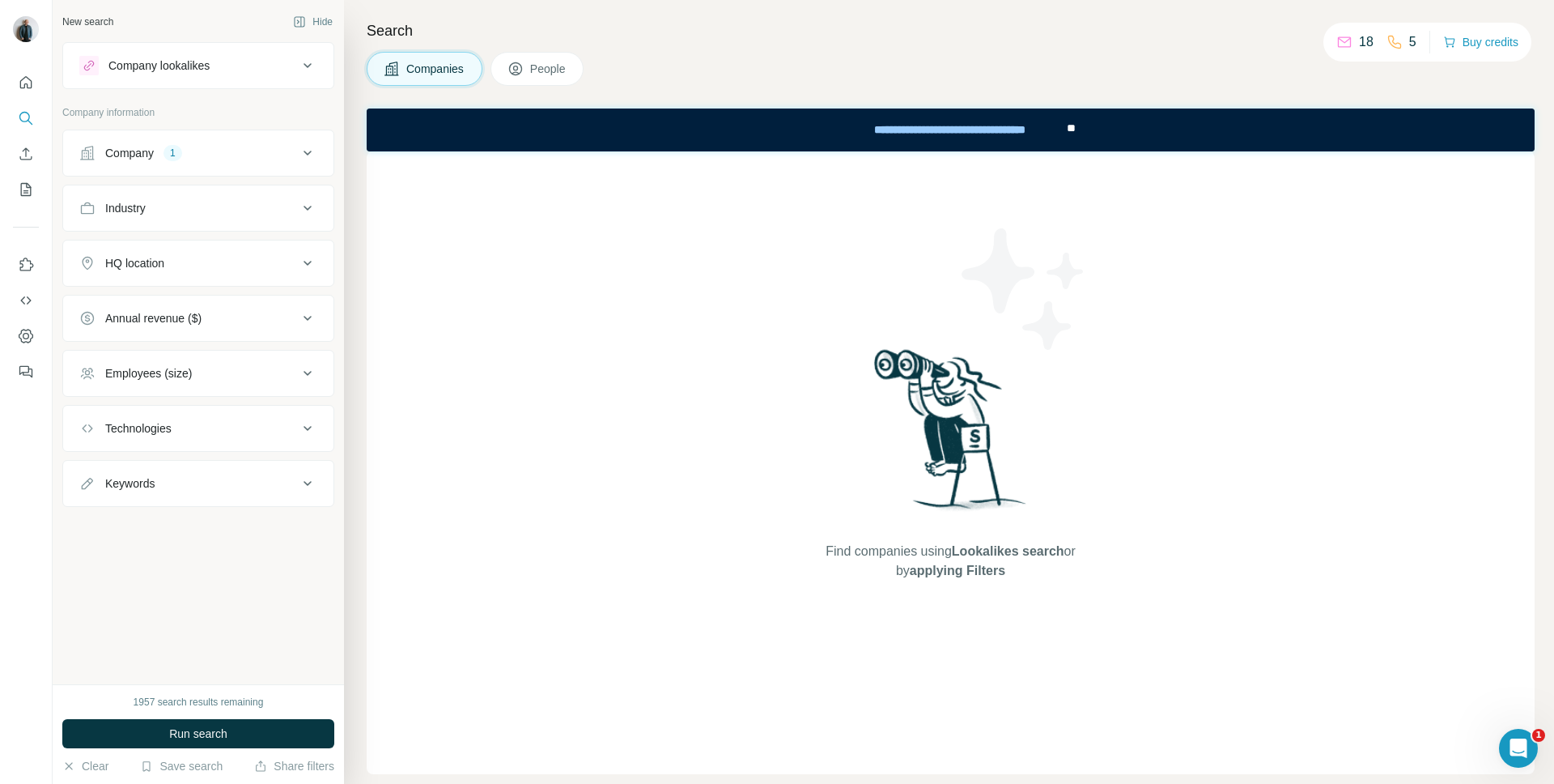
click at [278, 164] on button "Company 1" at bounding box center [198, 153] width 270 height 39
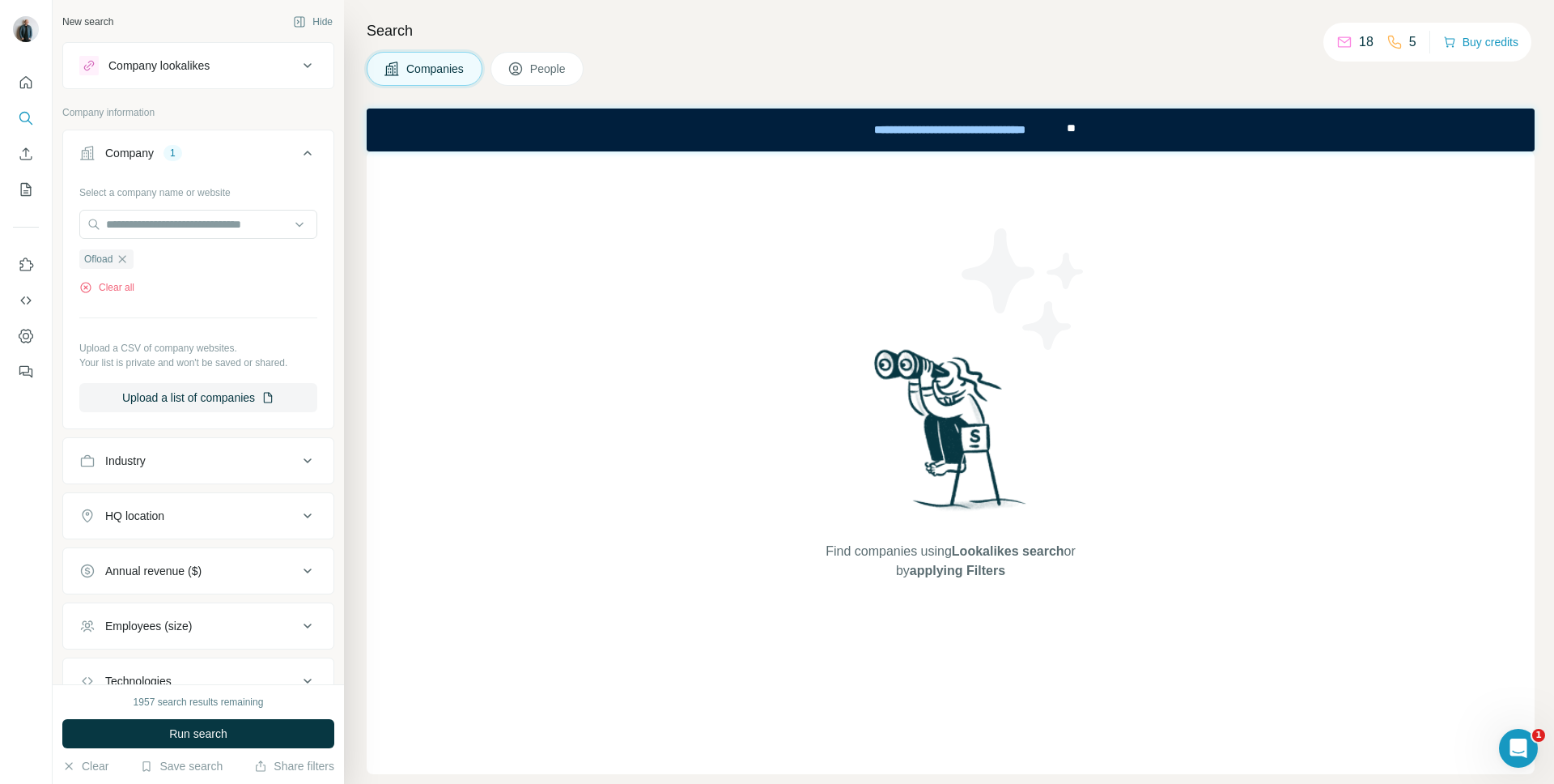
click at [548, 79] on button "People" at bounding box center [537, 68] width 94 height 34
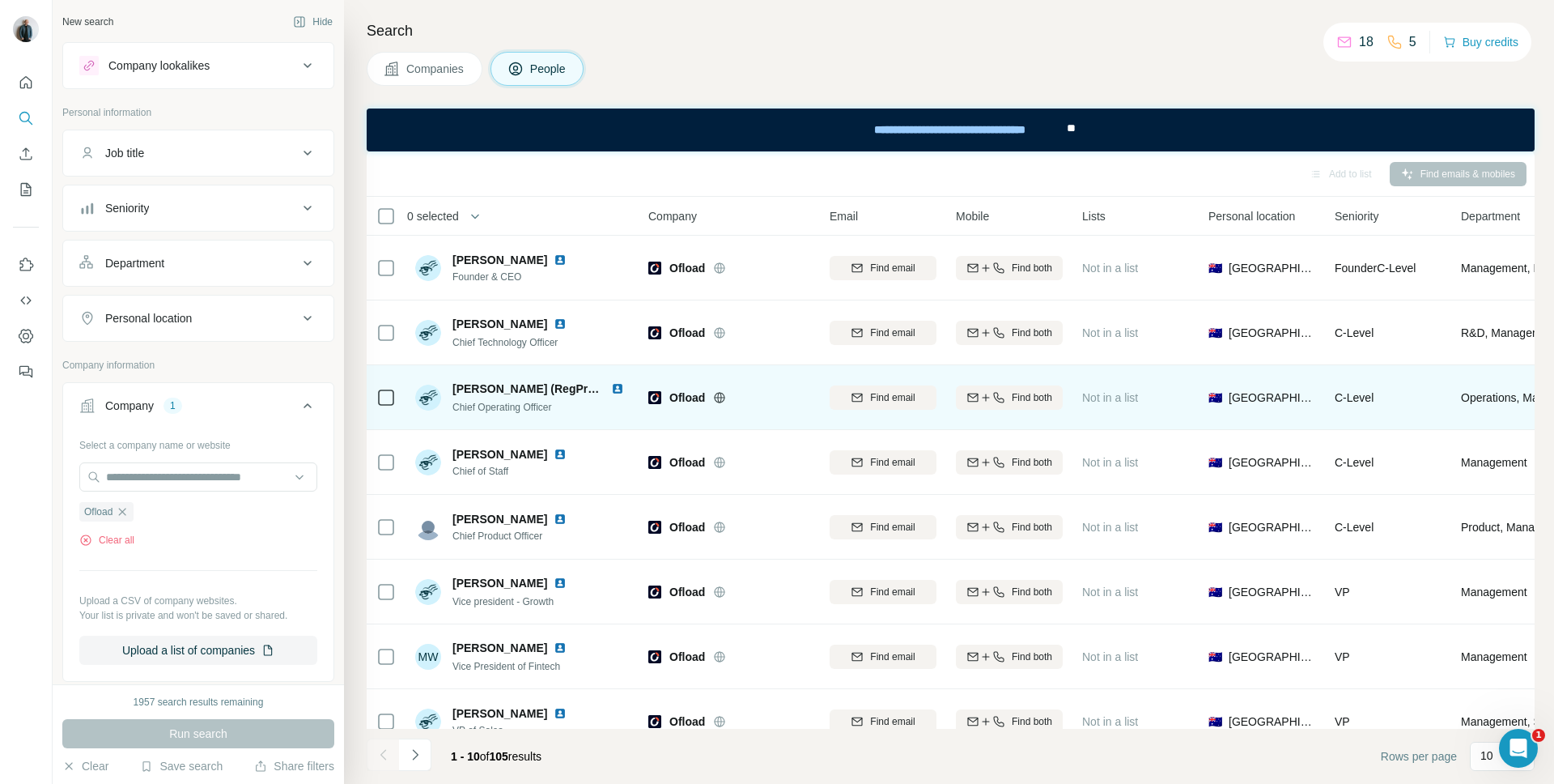
scroll to position [154, 0]
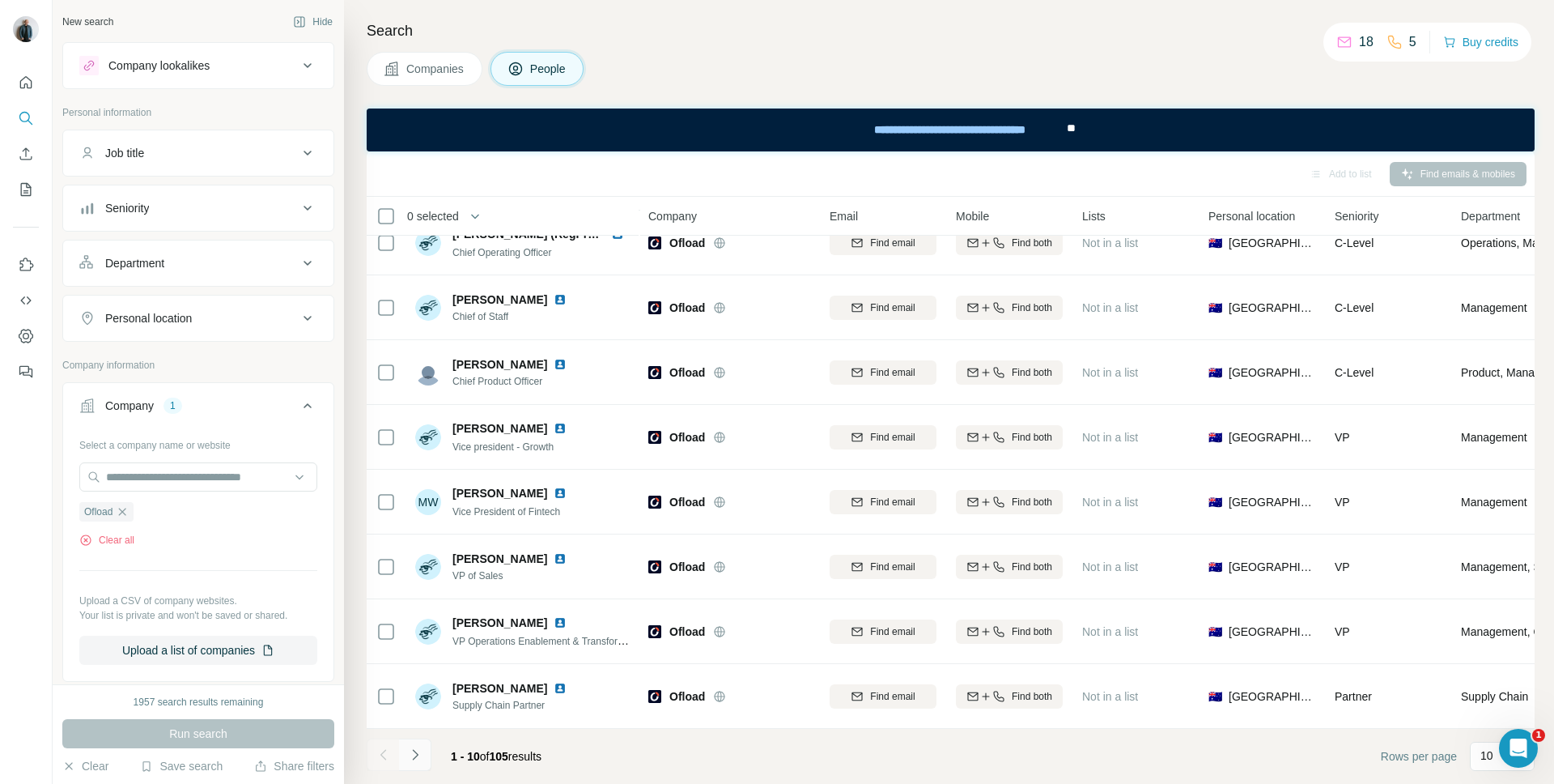
click at [410, 552] on icon "Navigate to next page" at bounding box center [415, 754] width 16 height 16
click at [418, 552] on icon "Navigate to next page" at bounding box center [415, 754] width 16 height 16
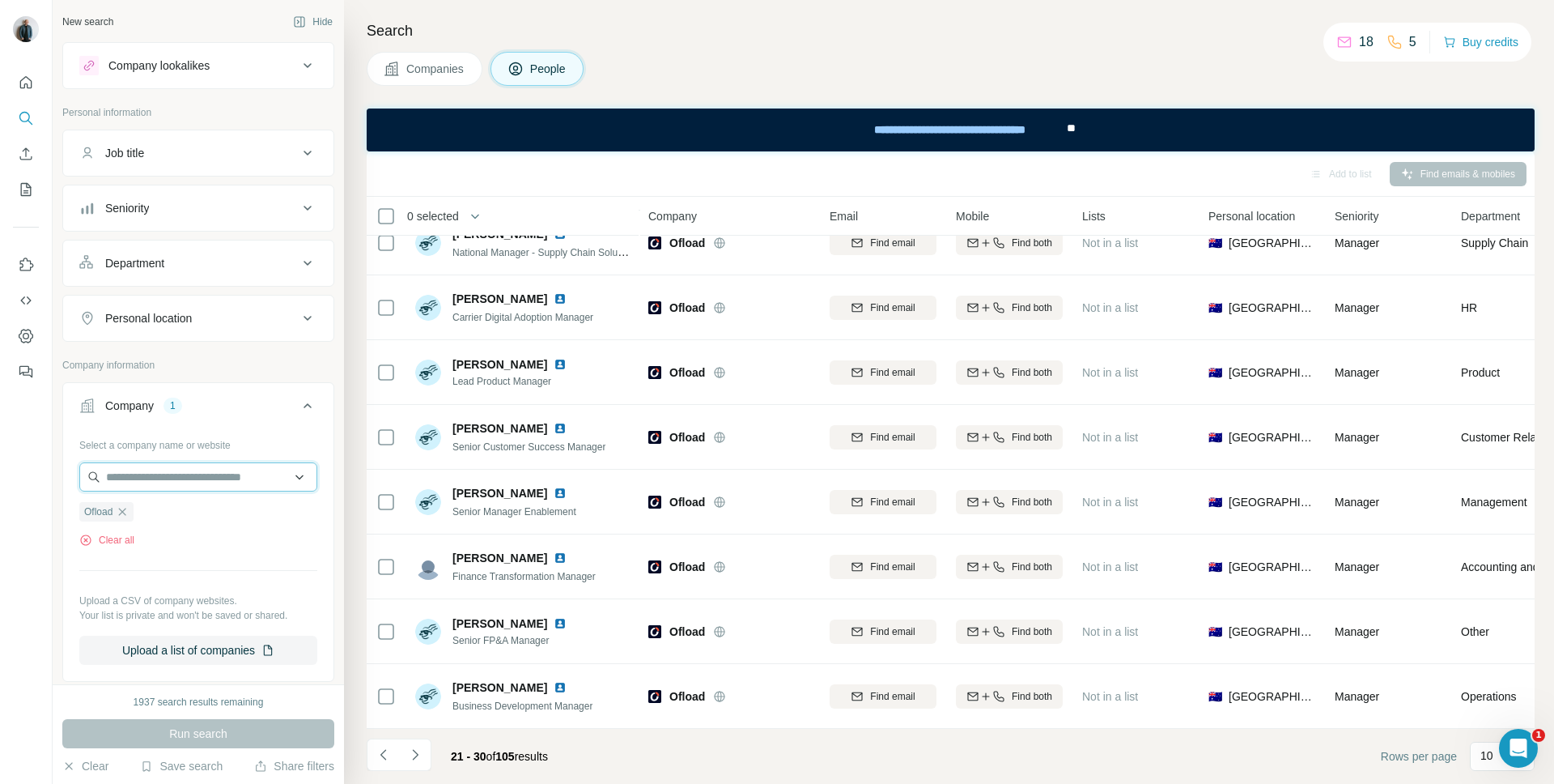
click at [206, 481] on input "text" at bounding box center [197, 476] width 238 height 29
paste input "**********"
type input "**********"
click at [196, 524] on div "CorePlan [DOMAIN_NAME]" at bounding box center [198, 521] width 230 height 44
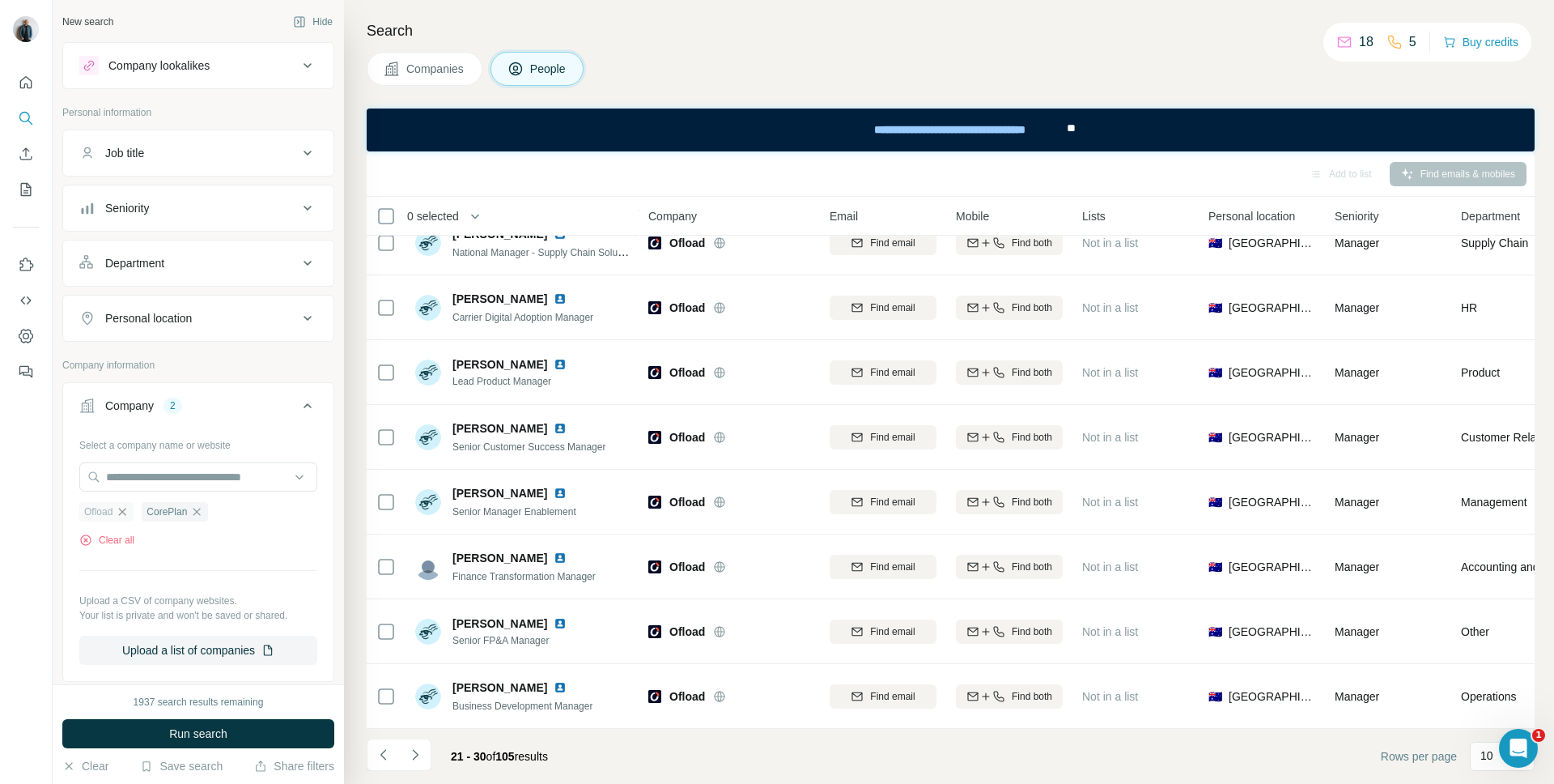
click at [129, 510] on icon "button" at bounding box center [122, 511] width 13 height 13
click at [195, 552] on span "Run search" at bounding box center [198, 733] width 58 height 16
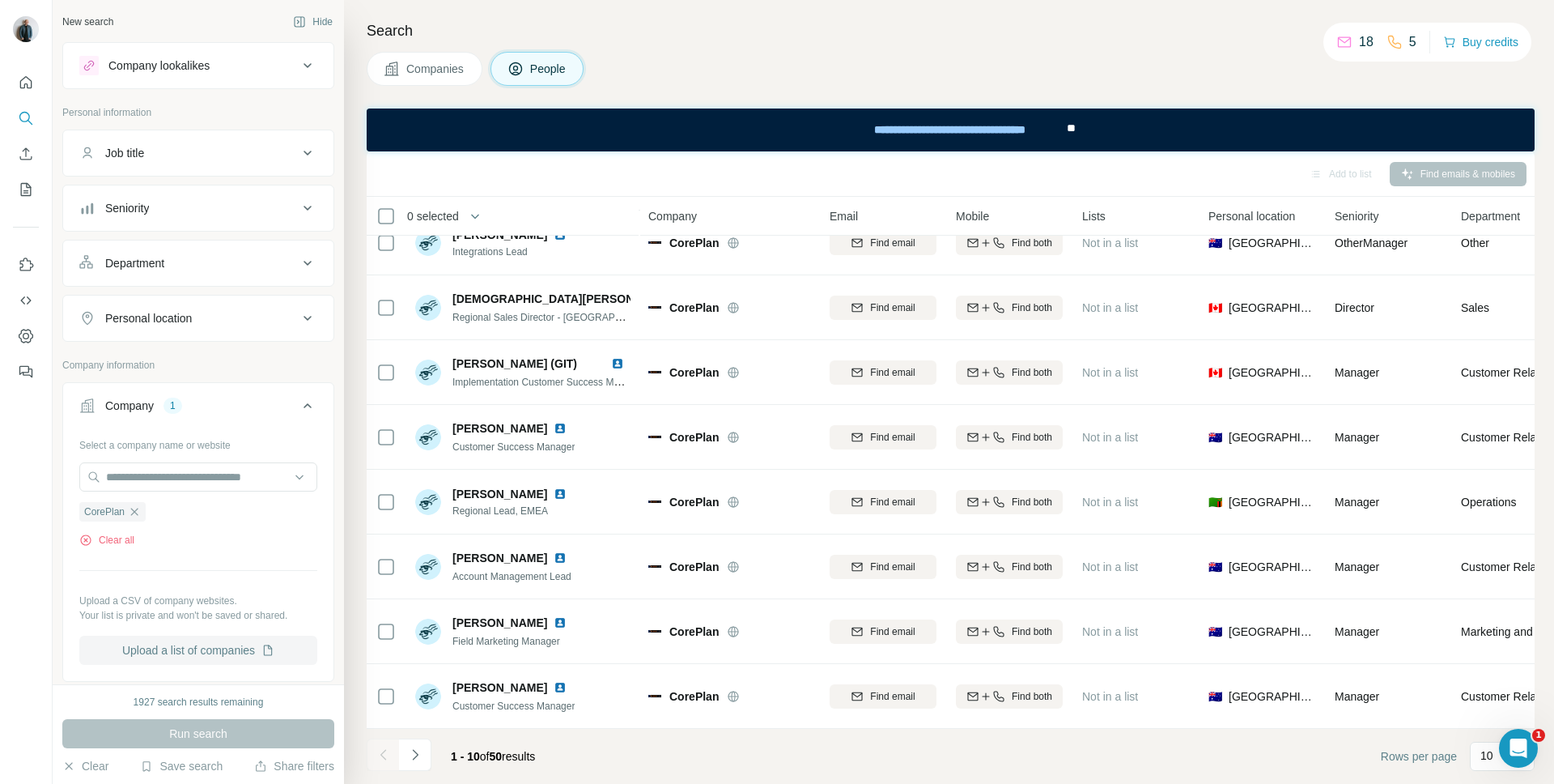
click at [249, 552] on button "Upload a list of companies" at bounding box center [197, 650] width 238 height 29
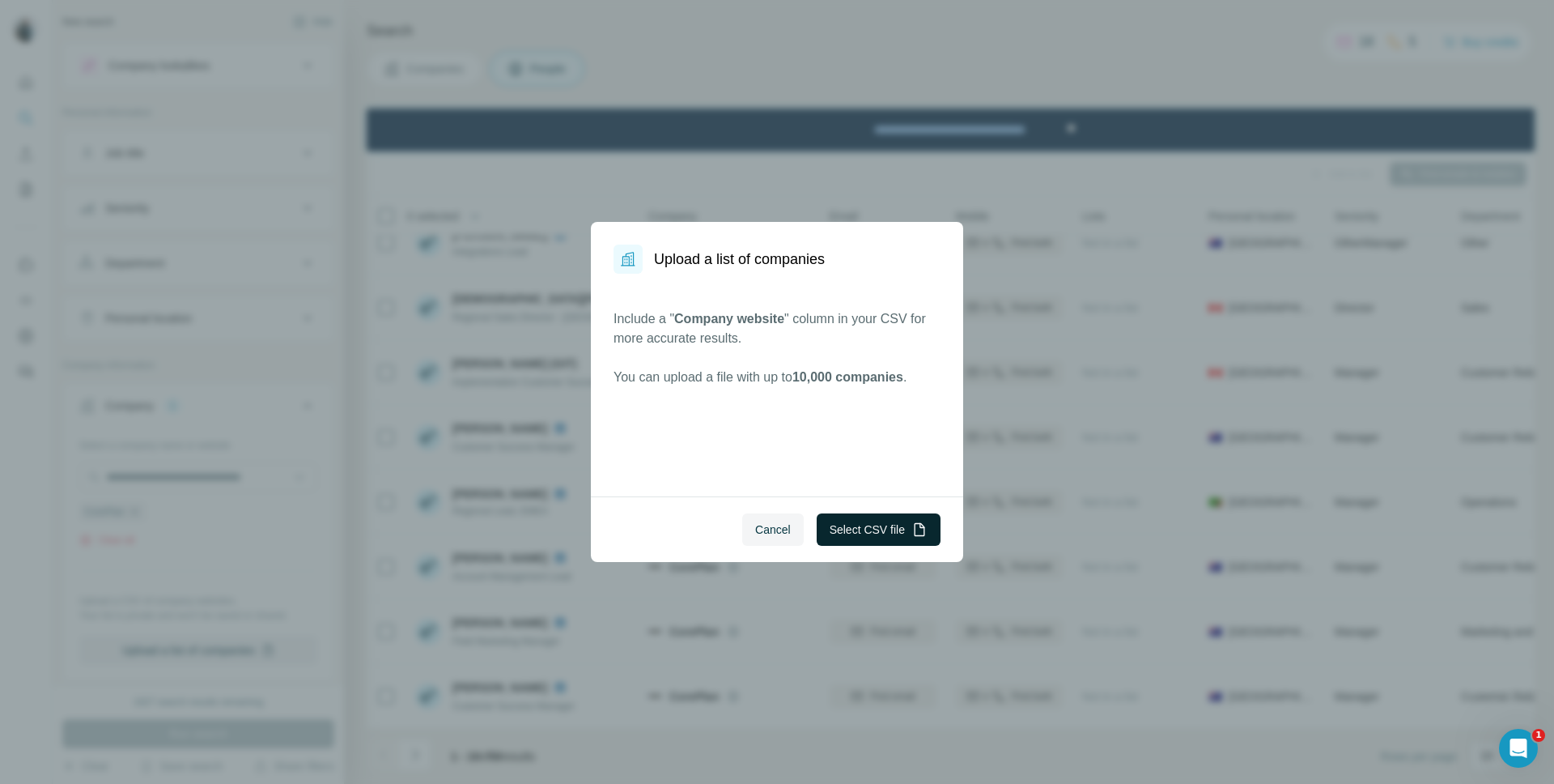
click at [870, 524] on button "Select CSV file" at bounding box center [878, 529] width 124 height 32
click at [902, 536] on button "Select CSV file" at bounding box center [878, 529] width 124 height 32
click at [869, 528] on button "Select CSV file" at bounding box center [878, 529] width 124 height 32
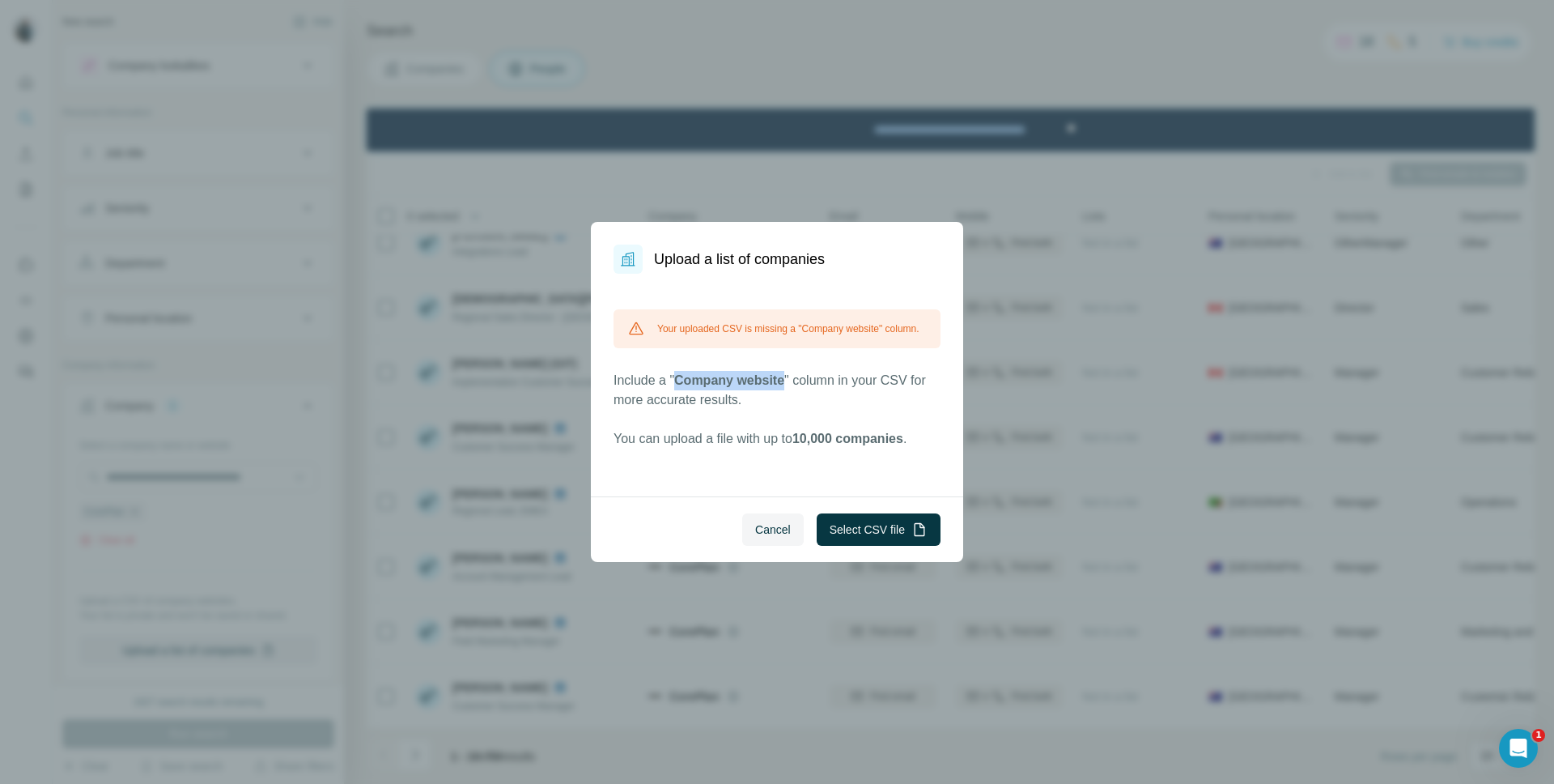
drag, startPoint x: 788, startPoint y: 396, endPoint x: 681, endPoint y: 395, distance: 107.0
click at [681, 387] on span "Company website" at bounding box center [730, 381] width 110 height 14
copy span "Company website"
click at [909, 535] on button "Select CSV file" at bounding box center [878, 529] width 124 height 32
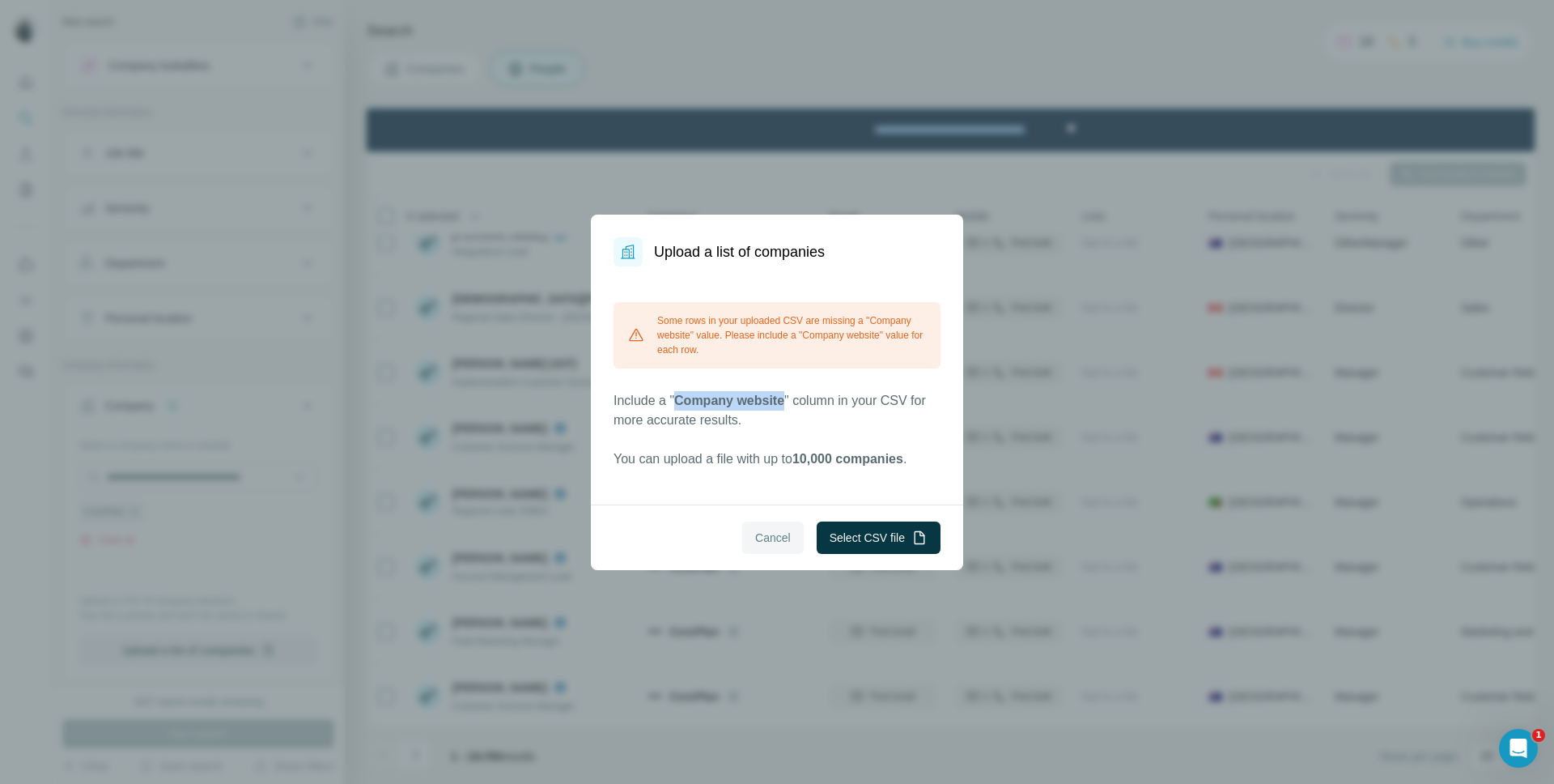
click at [774, 533] on span "Cancel" at bounding box center [773, 538] width 36 height 16
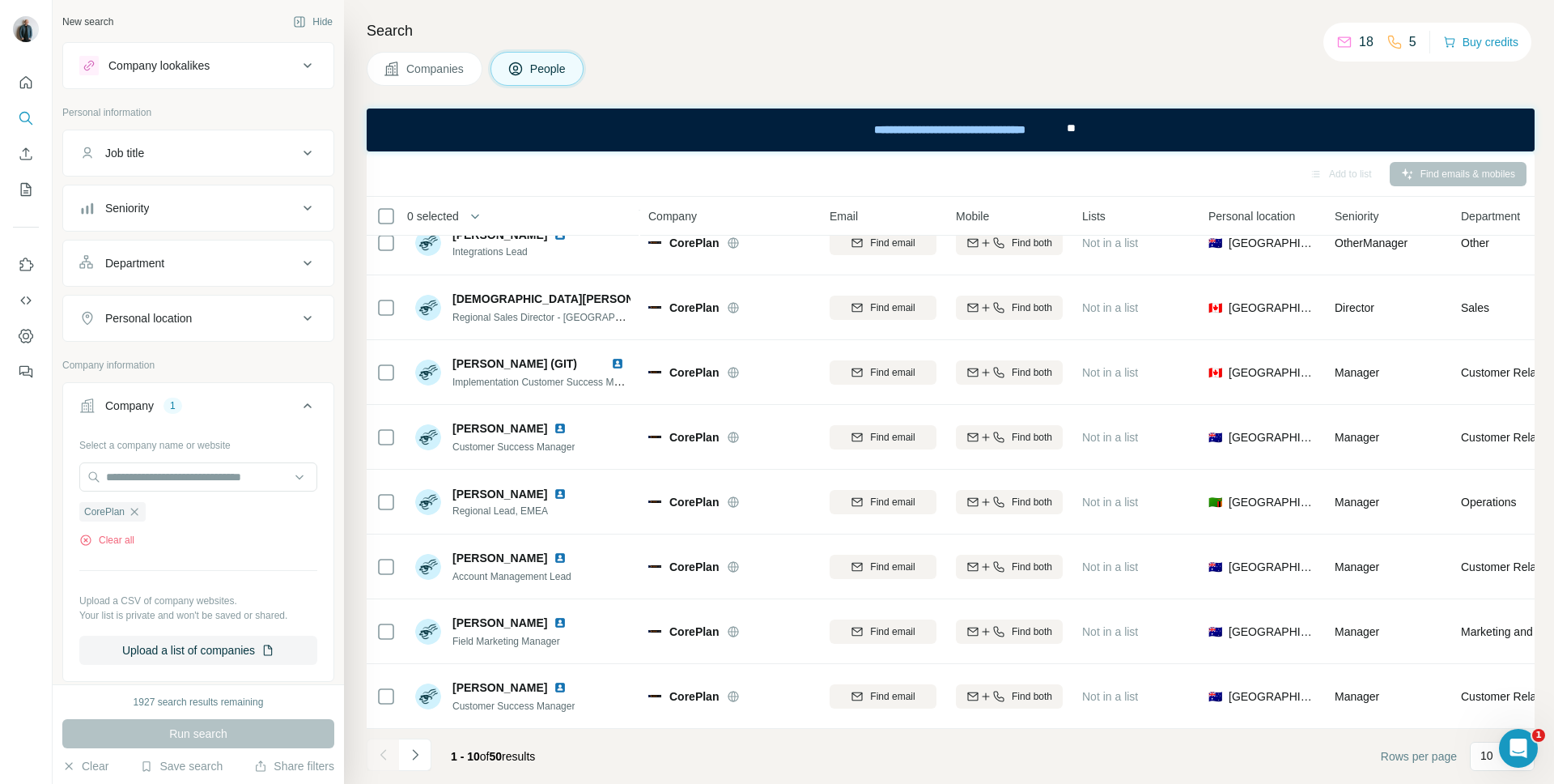
click at [964, 53] on div "Companies People" at bounding box center [951, 68] width 1168 height 34
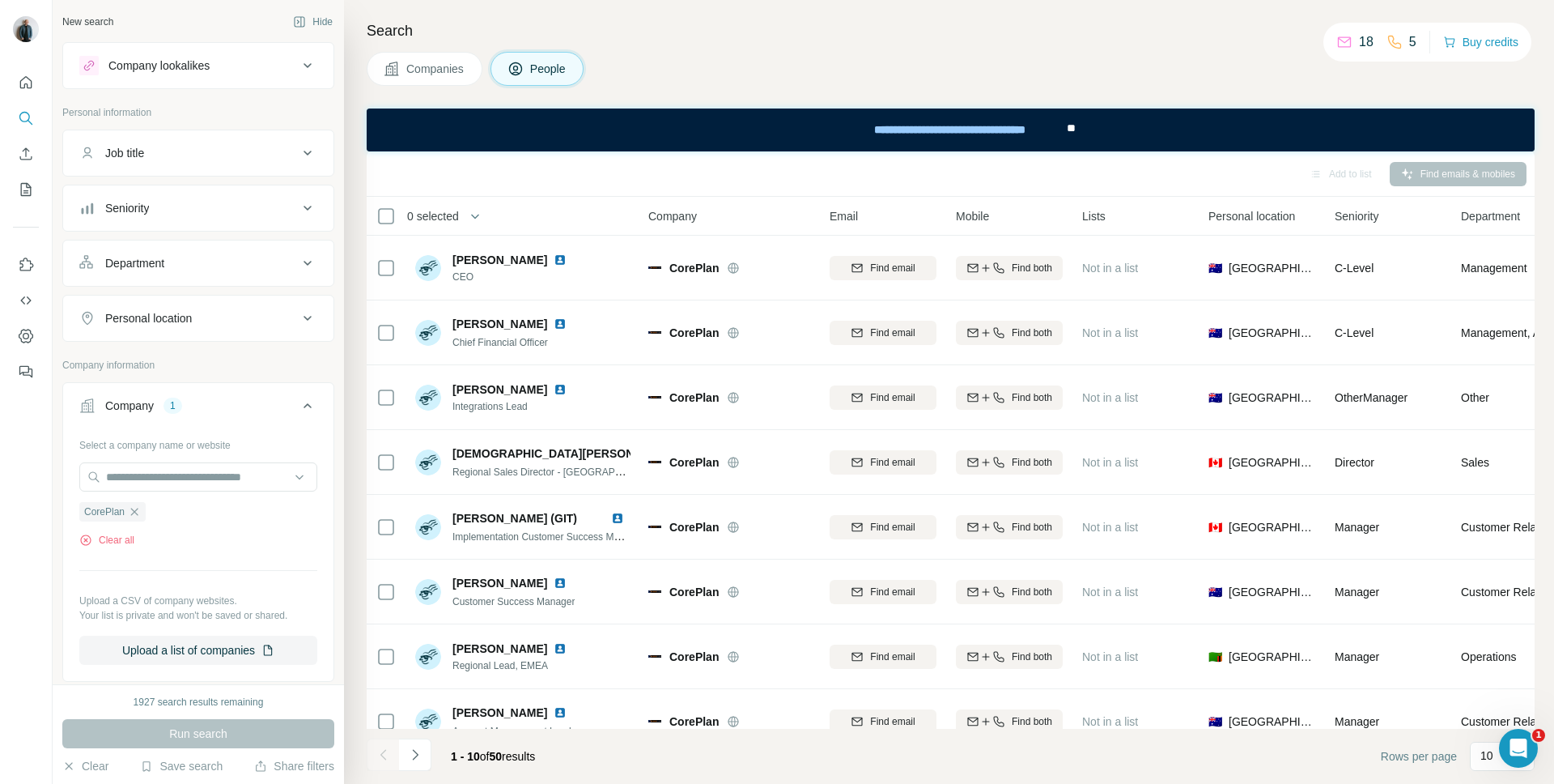
click at [973, 60] on div "Companies People" at bounding box center [951, 68] width 1168 height 34
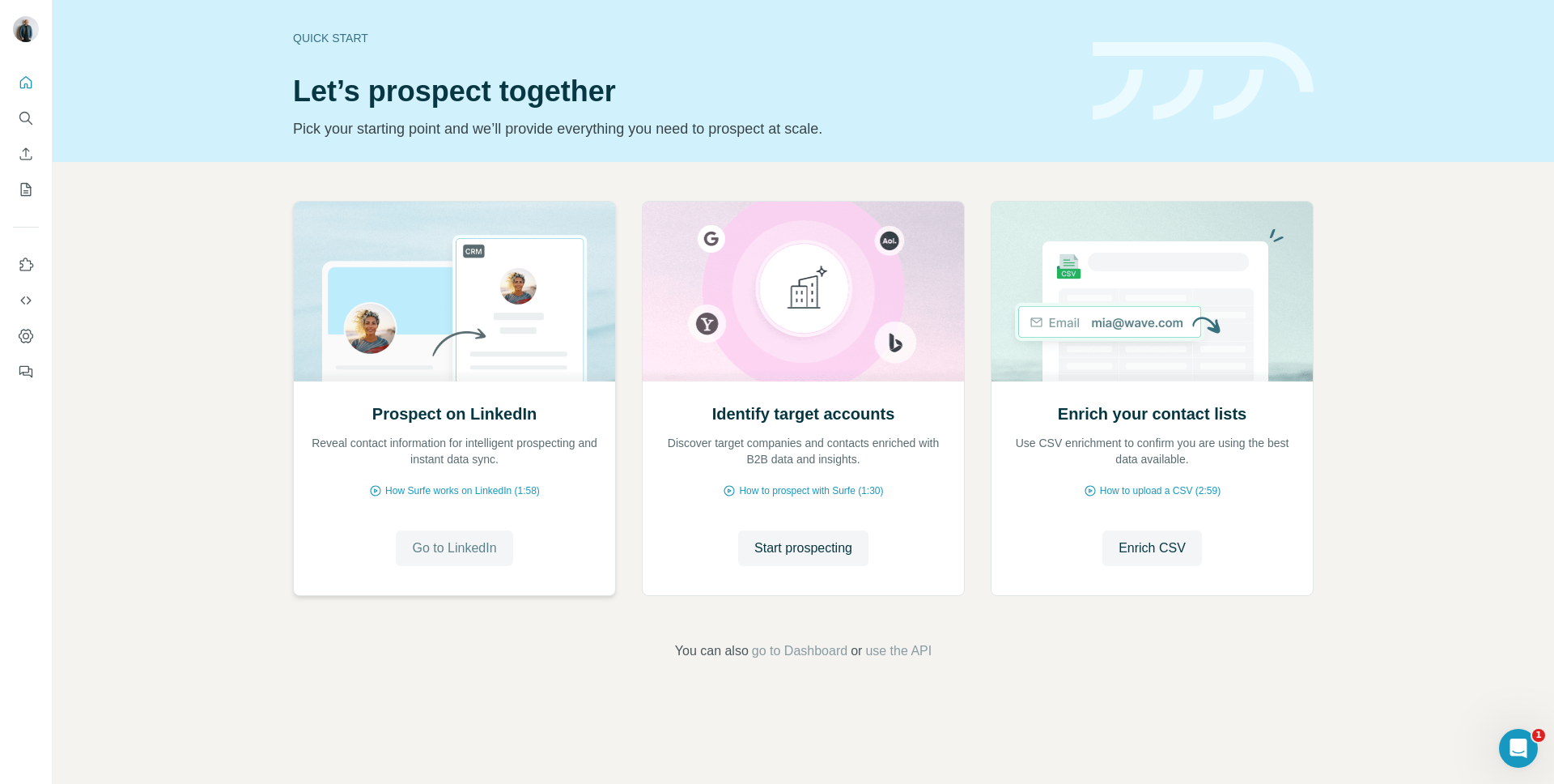
click at [453, 552] on span "Go to LinkedIn" at bounding box center [454, 548] width 84 height 19
click at [28, 338] on icon "Dashboard" at bounding box center [25, 336] width 16 height 16
click at [23, 186] on icon "My lists" at bounding box center [25, 189] width 16 height 16
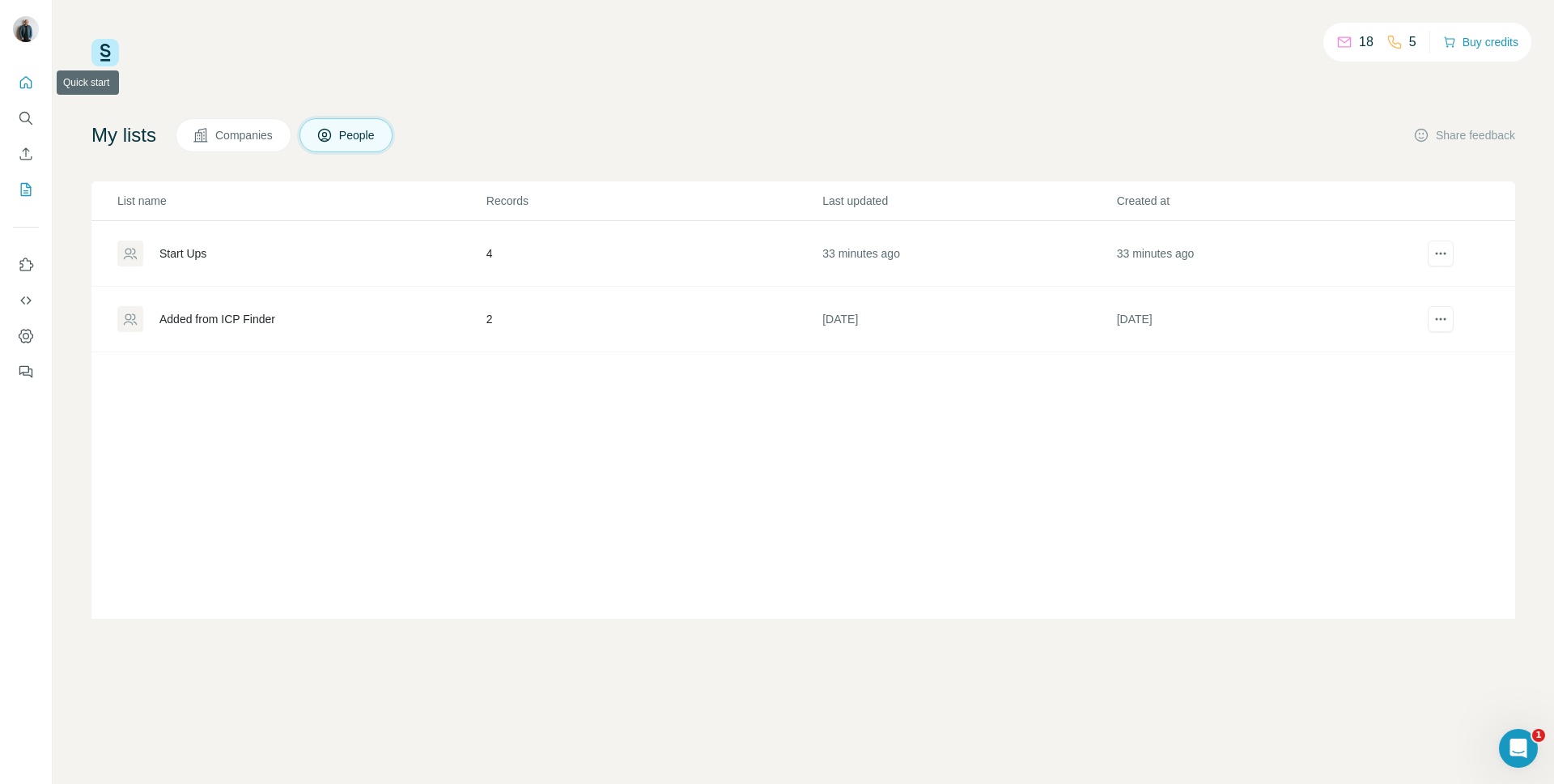
click at [16, 80] on button "Quick start" at bounding box center [26, 82] width 26 height 29
